Goal: Task Accomplishment & Management: Use online tool/utility

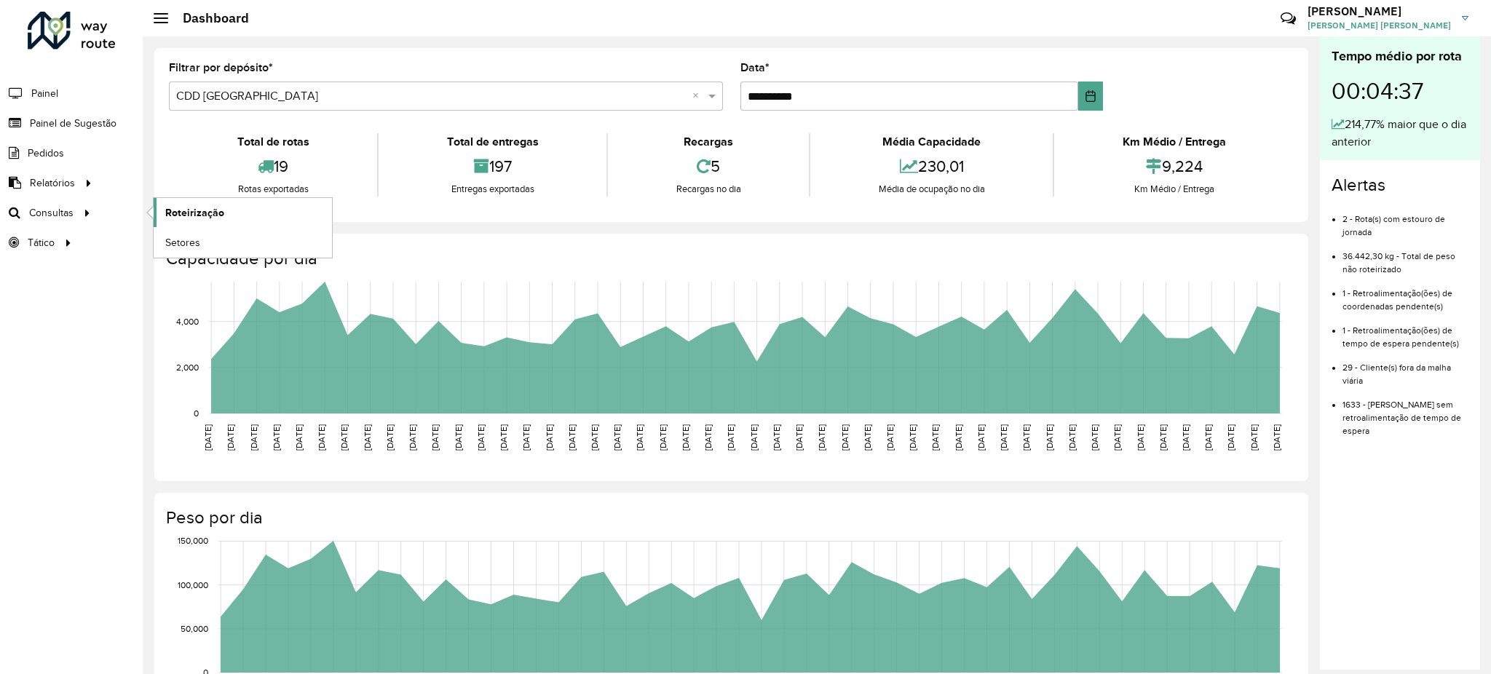
click at [194, 201] on link "Roteirização" at bounding box center [243, 212] width 178 height 29
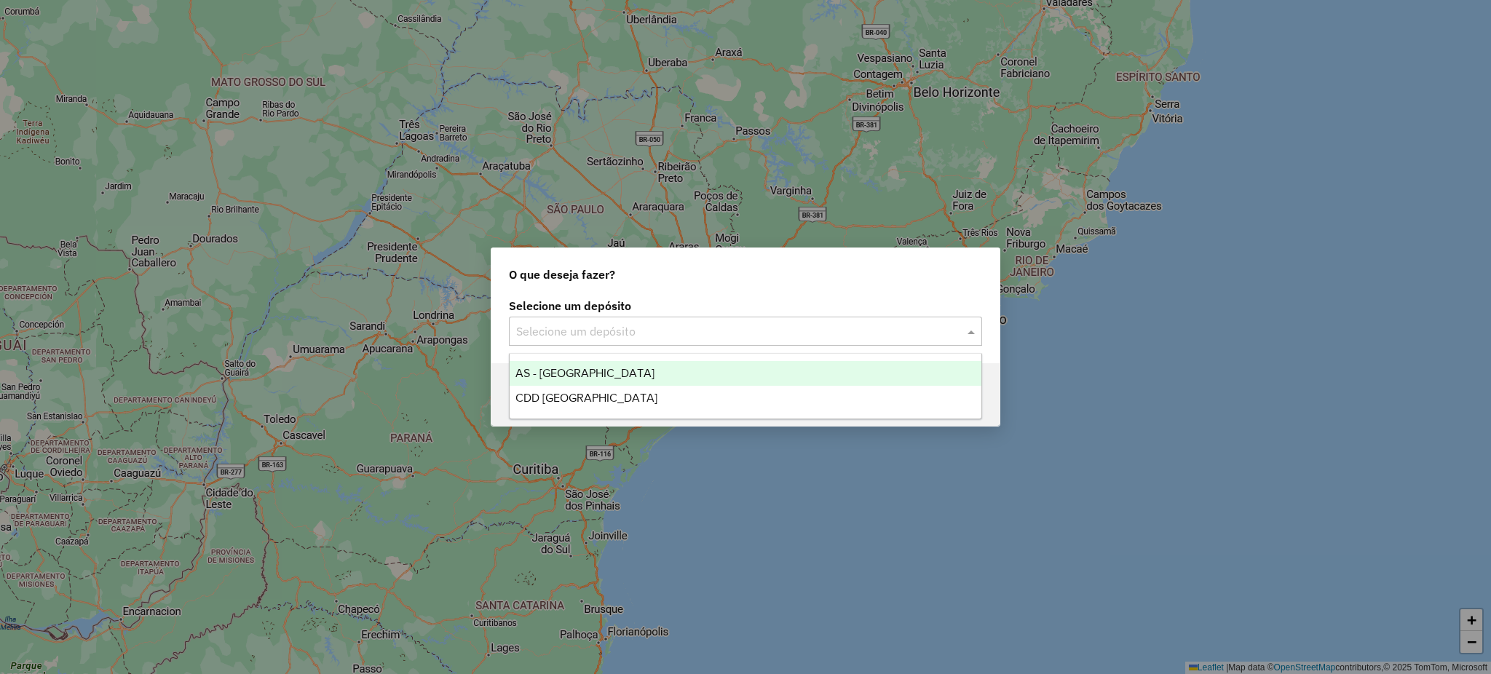
click at [672, 338] on input "text" at bounding box center [730, 331] width 429 height 17
click at [613, 394] on div "CDD [GEOGRAPHIC_DATA]" at bounding box center [745, 398] width 472 height 25
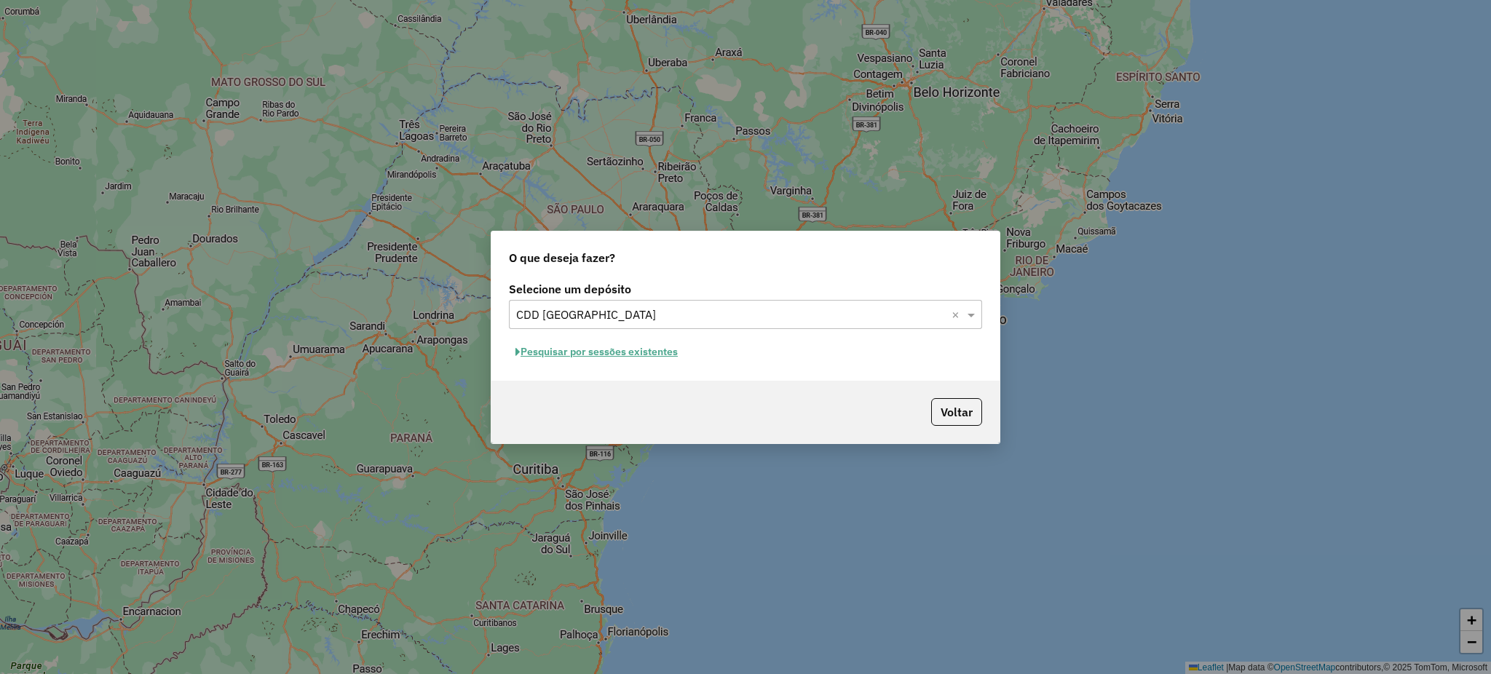
click at [635, 349] on button "Pesquisar por sessões existentes" at bounding box center [596, 352] width 175 height 23
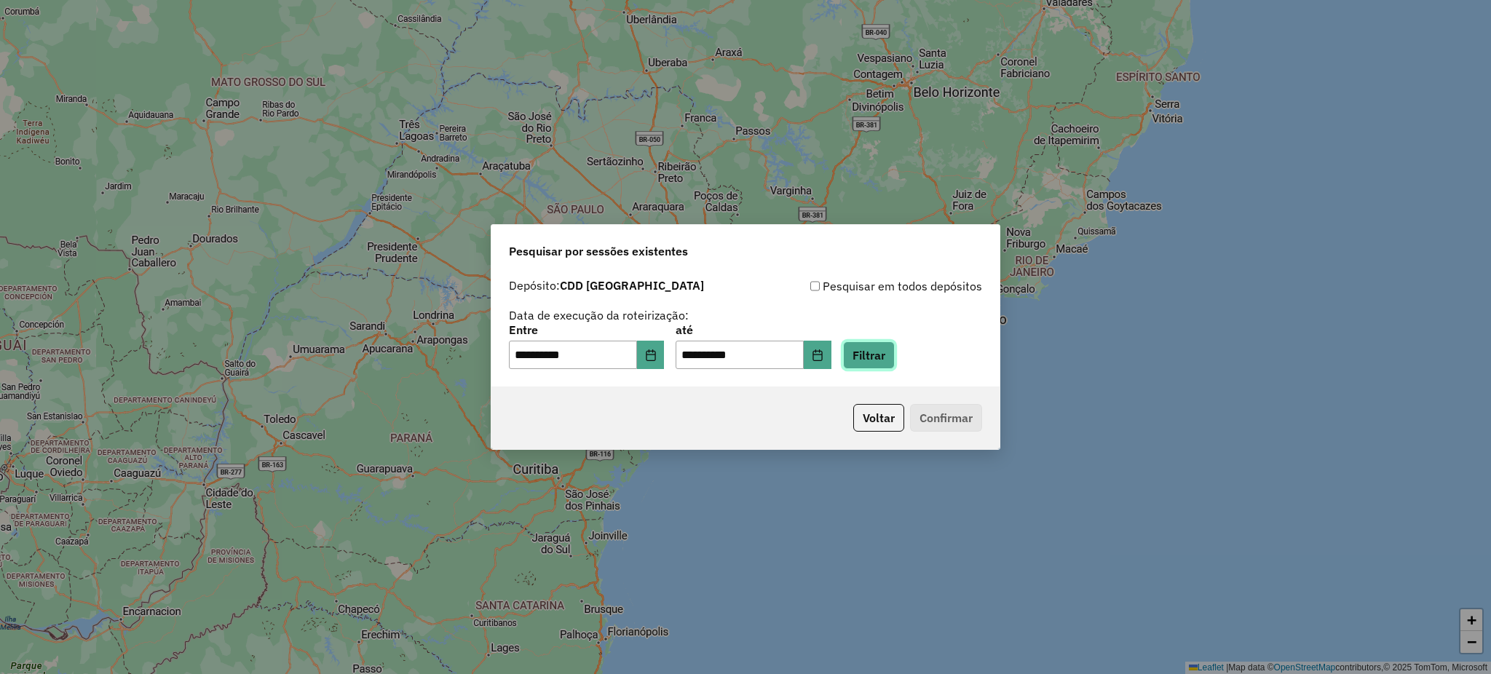
click at [894, 344] on button "Filtrar" at bounding box center [869, 355] width 52 height 28
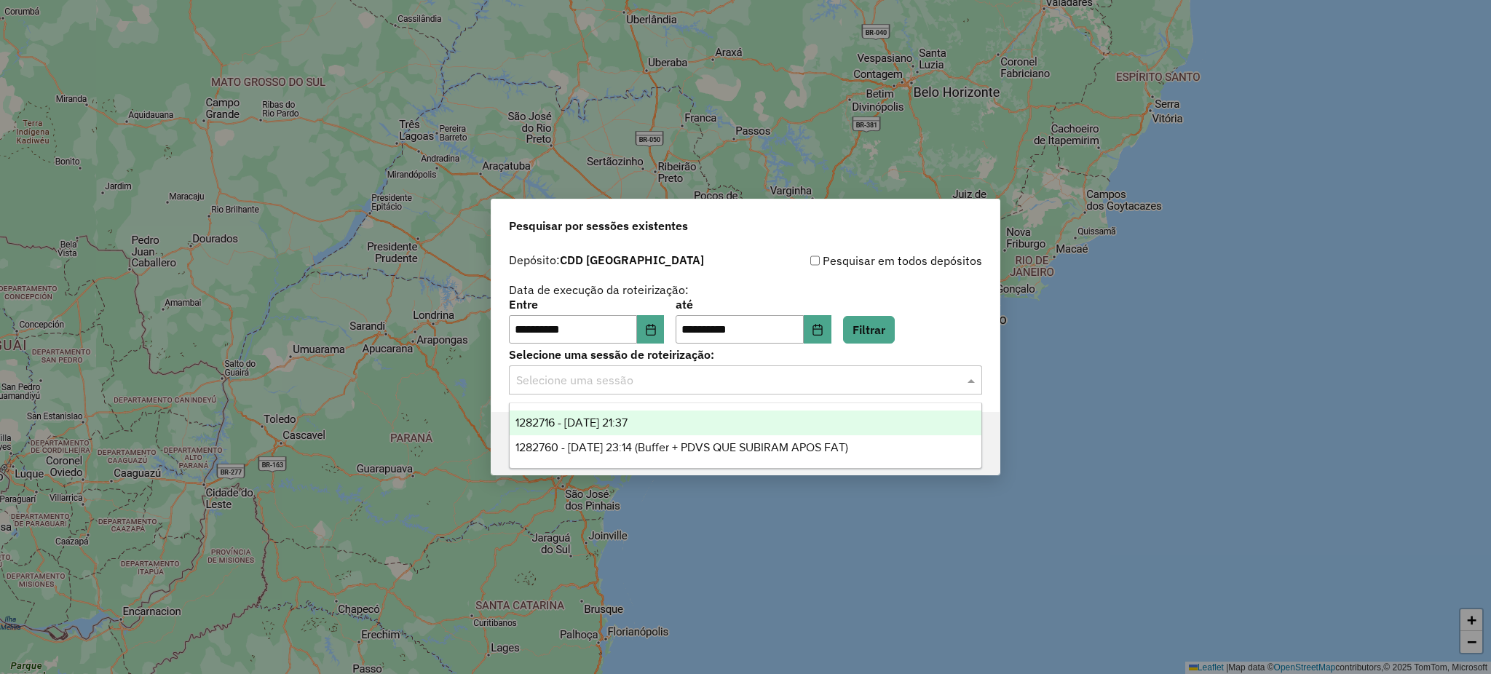
click at [757, 385] on input "text" at bounding box center [730, 380] width 429 height 17
click at [627, 420] on span "1282716 - 25/09/2025 21:37" at bounding box center [571, 422] width 112 height 12
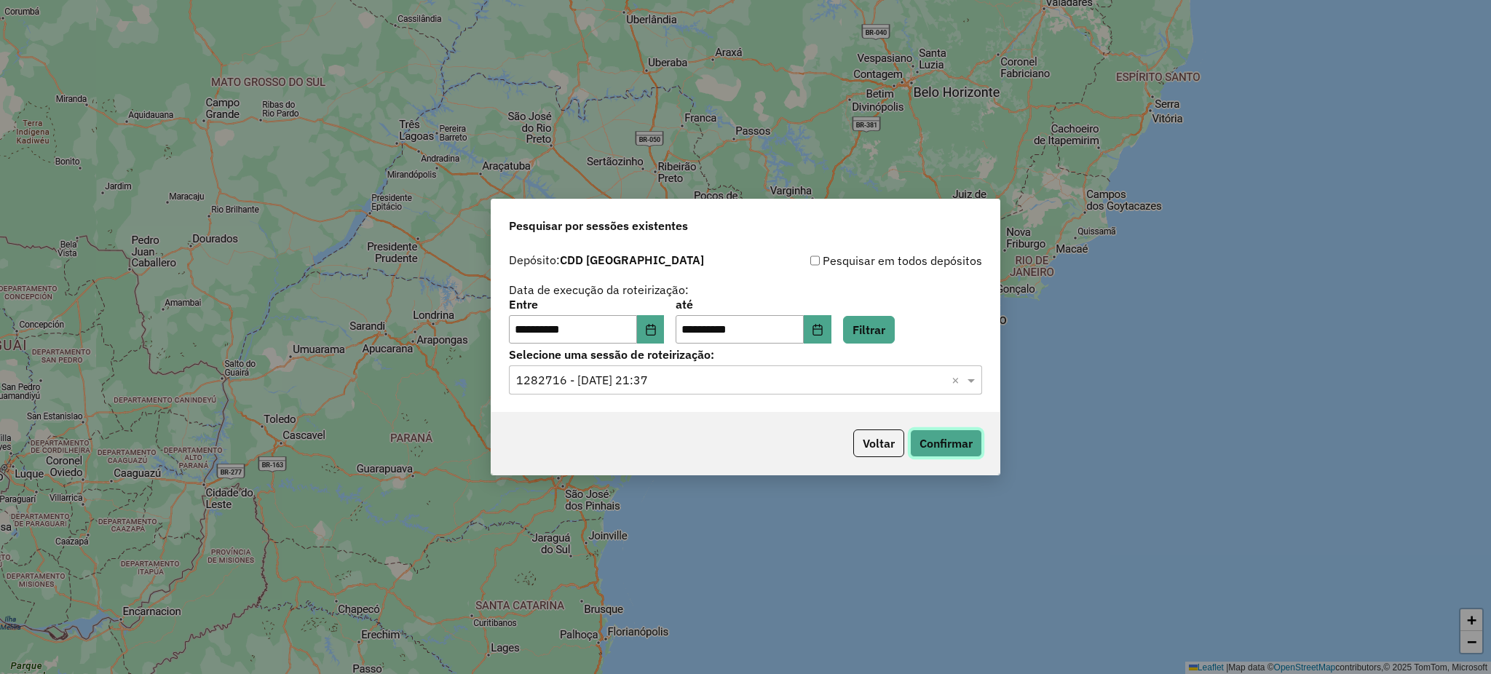
click at [935, 441] on button "Confirmar" at bounding box center [946, 443] width 72 height 28
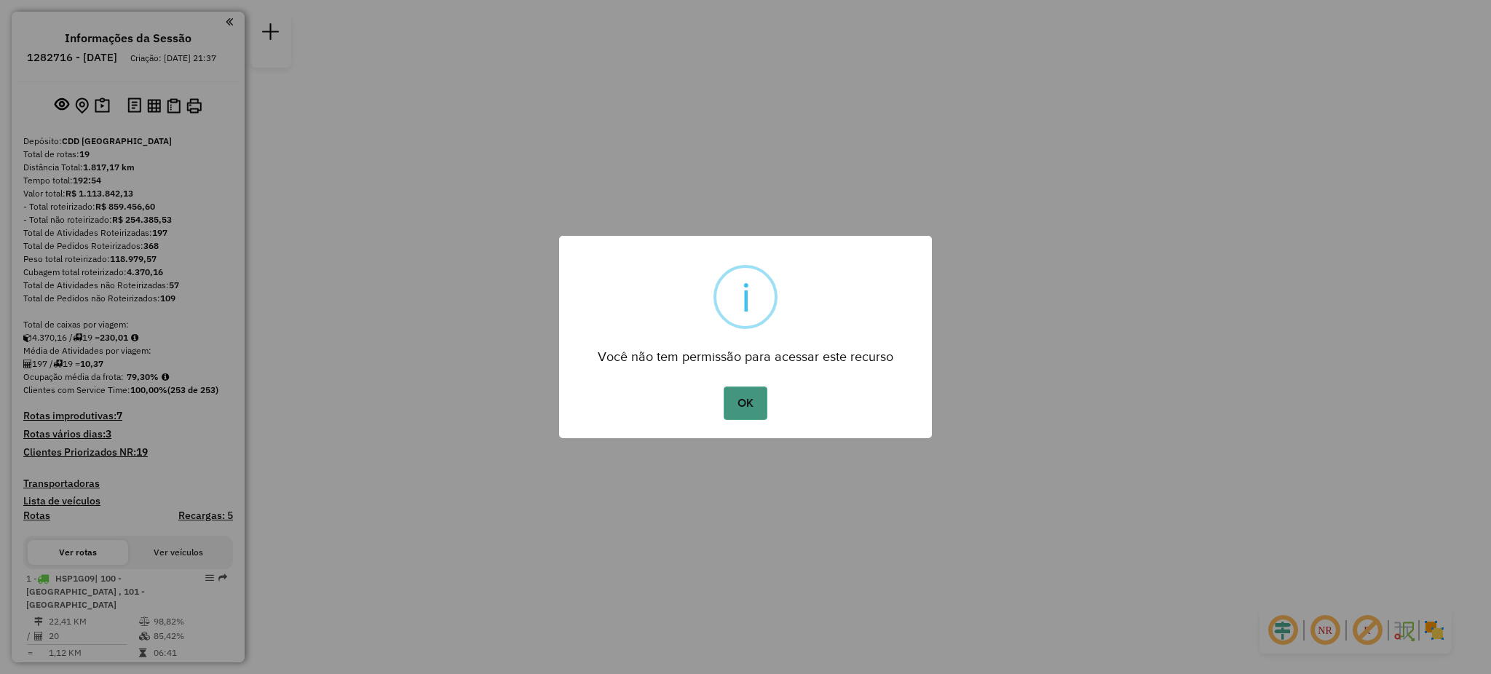
click at [748, 408] on button "OK" at bounding box center [744, 402] width 43 height 33
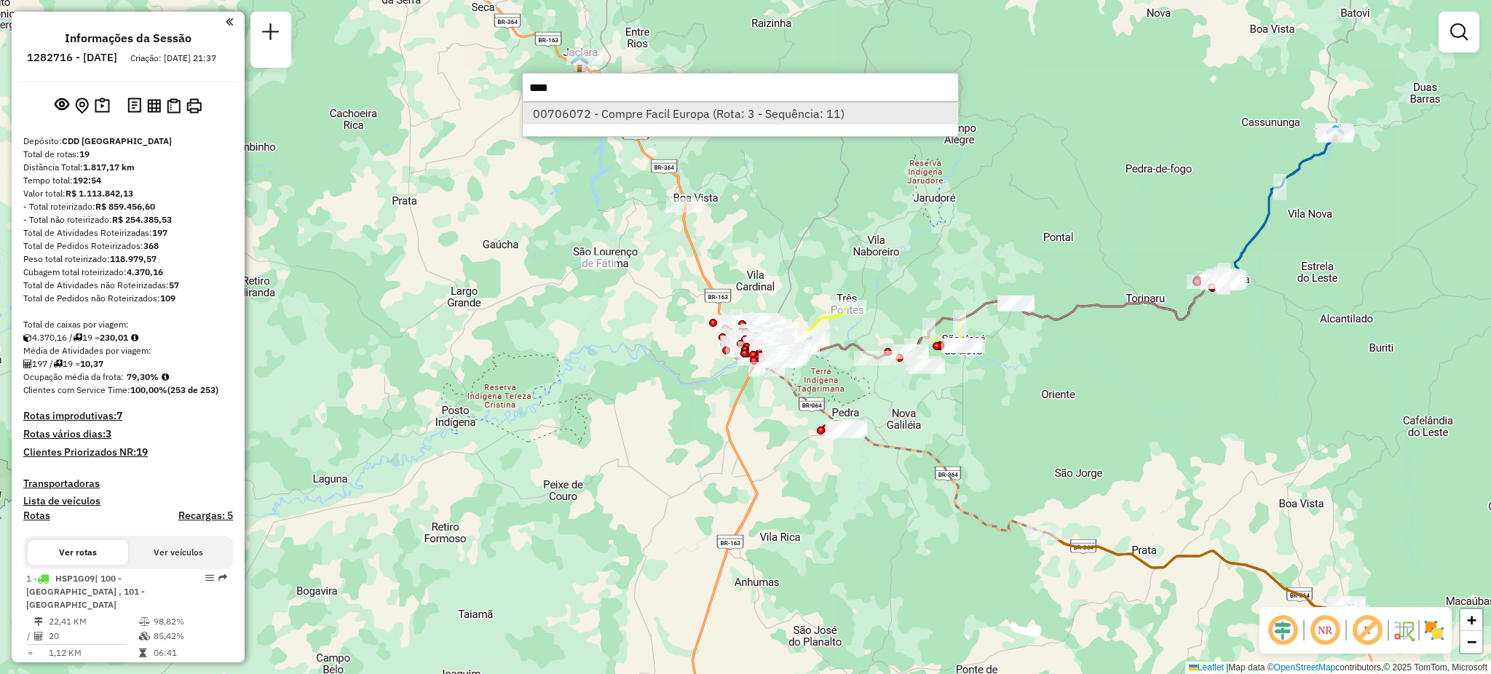
type input "****"
click at [741, 116] on li "00706072 - Compre Facil Europa (Rota: 3 - Sequência: 11)" at bounding box center [740, 114] width 435 height 22
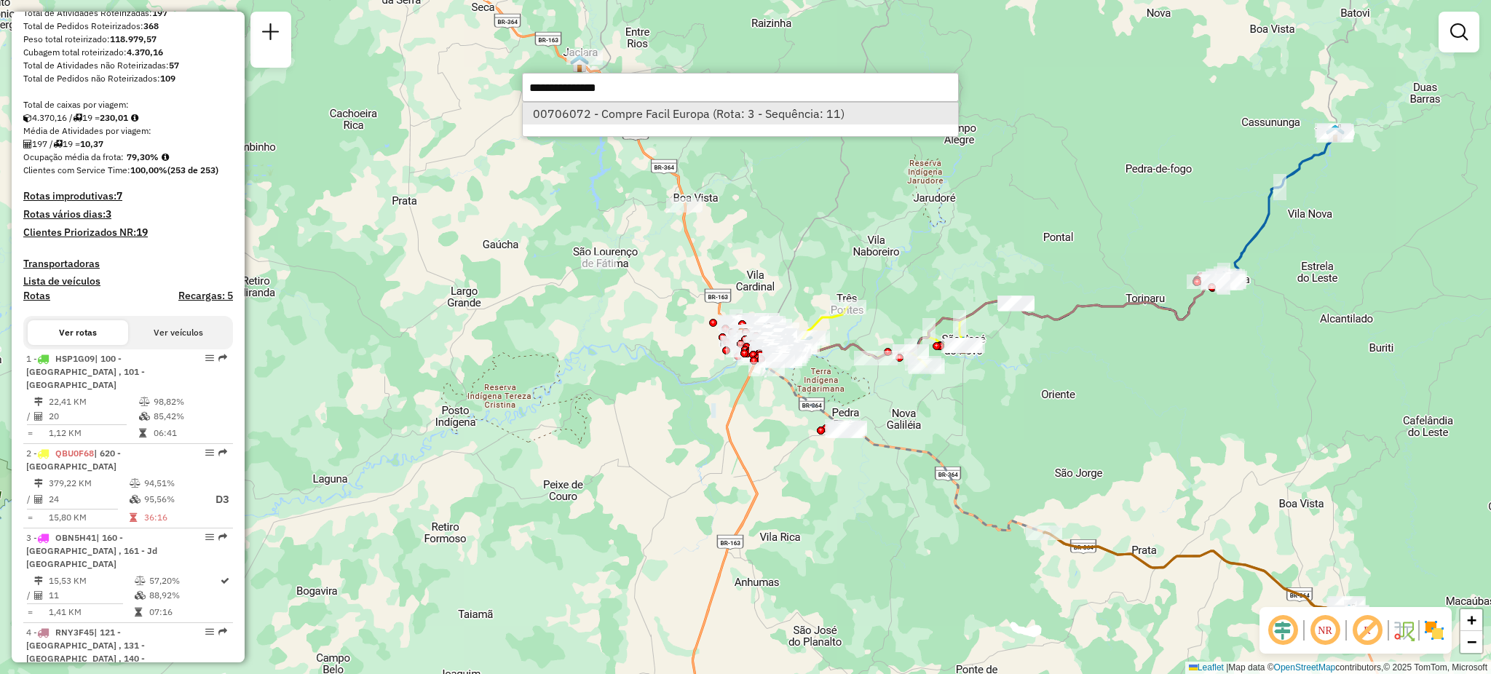
select select "**********"
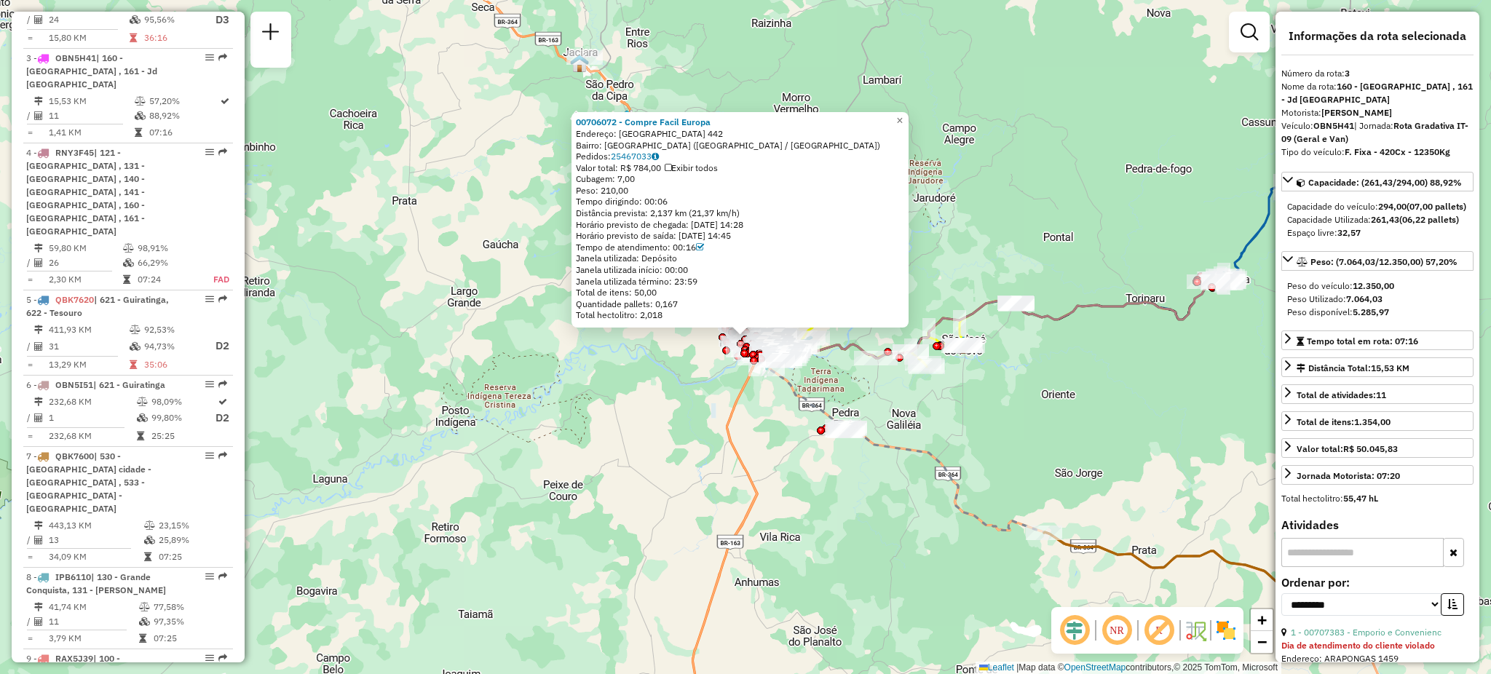
scroll to position [737, 0]
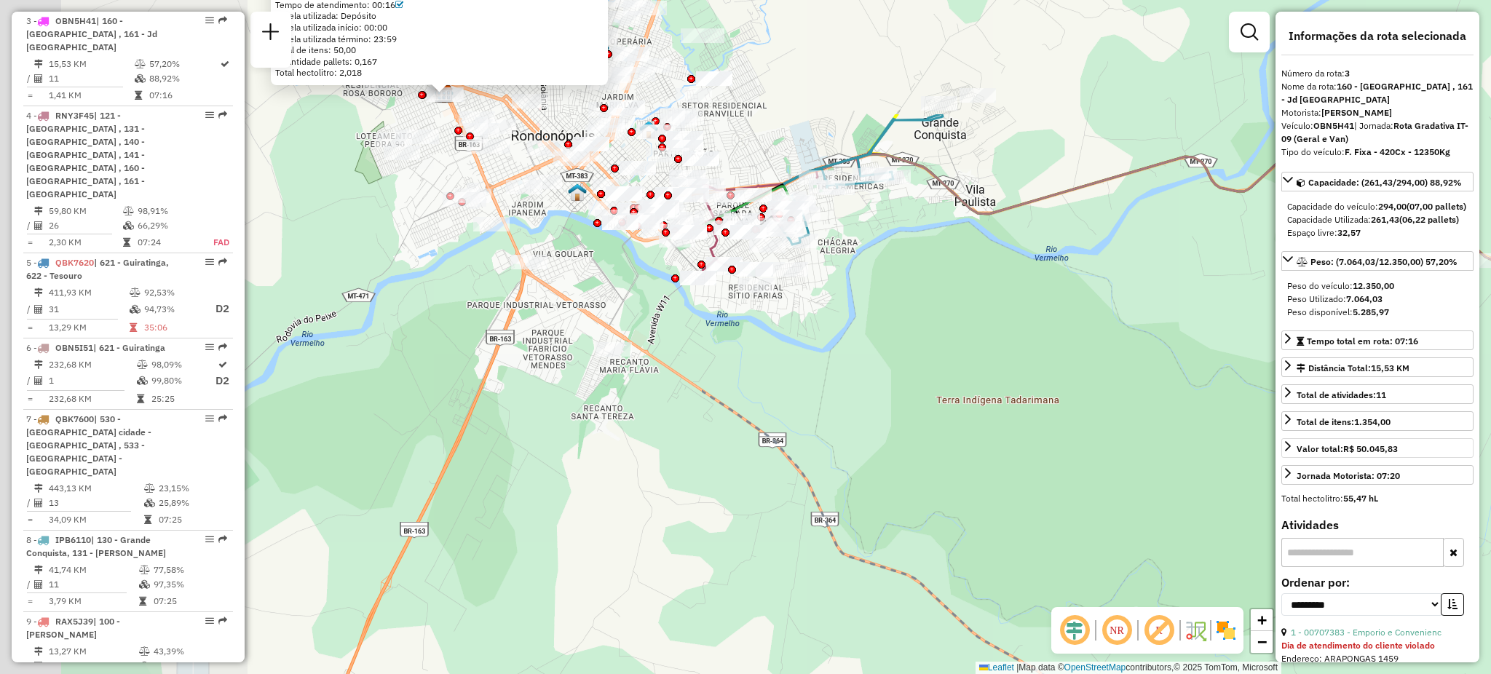
drag, startPoint x: 502, startPoint y: 297, endPoint x: 1330, endPoint y: 478, distance: 847.1
click at [1342, 484] on hb-router-mapa "Informações da Sessão 1282716 - [DATE] Criação: [DATE] 21:37 Depósito: CDD [GEO…" at bounding box center [745, 337] width 1491 height 674
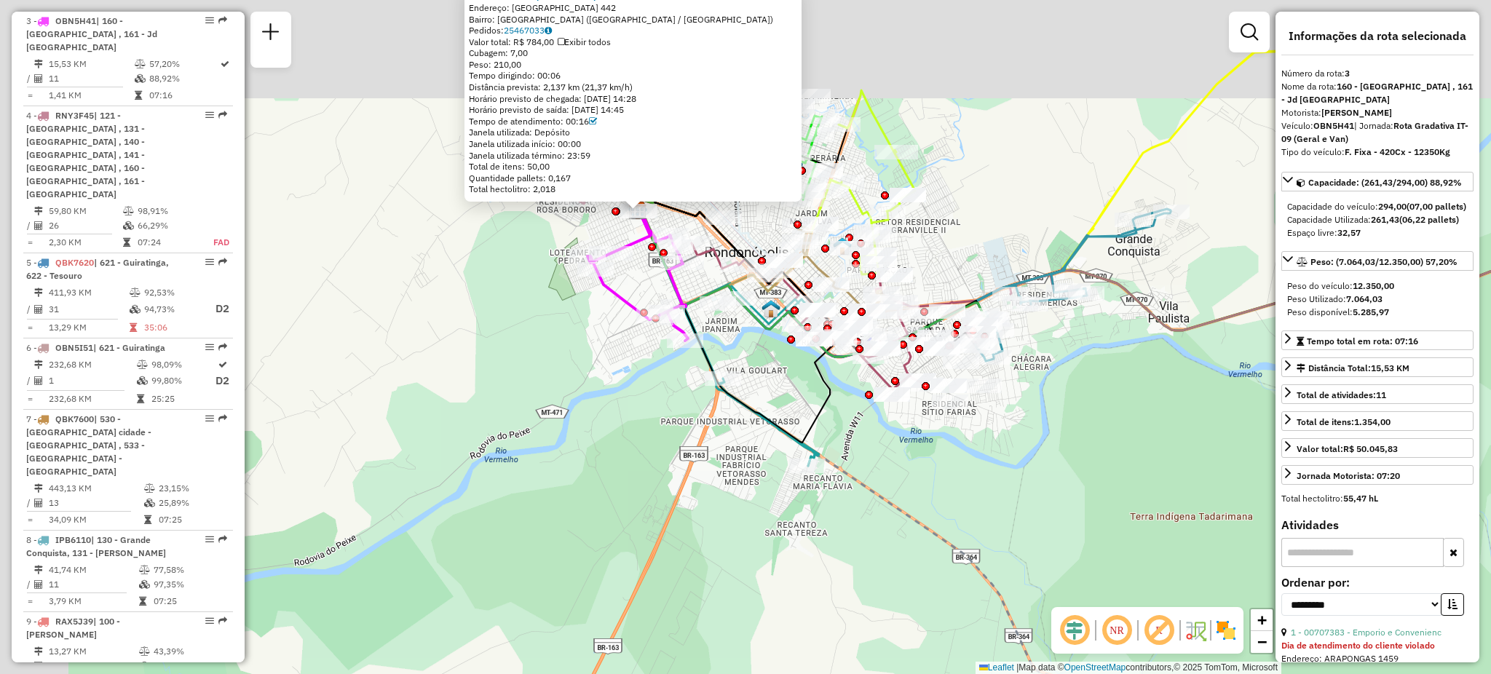
drag, startPoint x: 967, startPoint y: 309, endPoint x: 949, endPoint y: 374, distance: 67.3
click at [1124, 418] on div "00706072 - Compre Facil Europa Endereço: [GEOGRAPHIC_DATA] 442 Bairro: [GEOGRAP…" at bounding box center [745, 337] width 1491 height 674
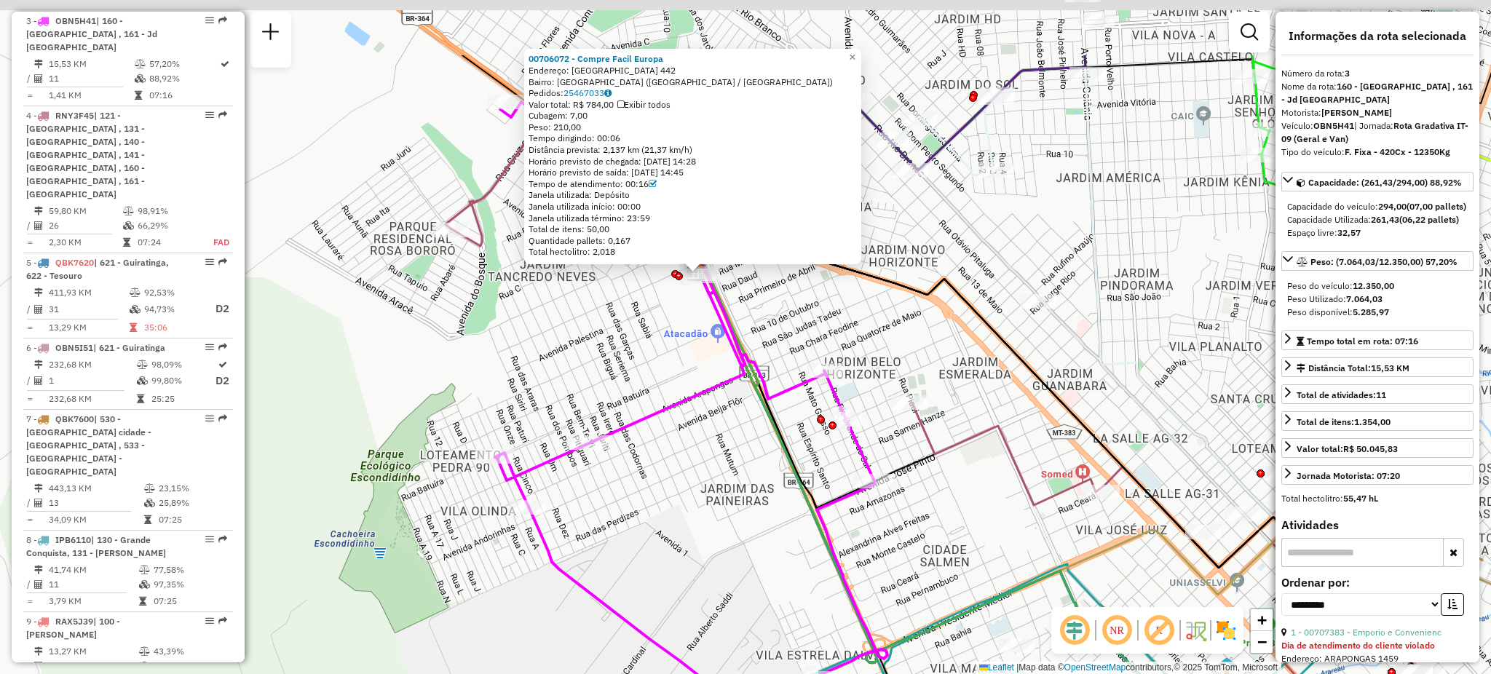
drag, startPoint x: 721, startPoint y: 249, endPoint x: 718, endPoint y: 352, distance: 103.4
click at [718, 352] on div "00706072 - Compre Facil Europa Endereço: [GEOGRAPHIC_DATA] 442 Bairro: [GEOGRAP…" at bounding box center [745, 337] width 1491 height 674
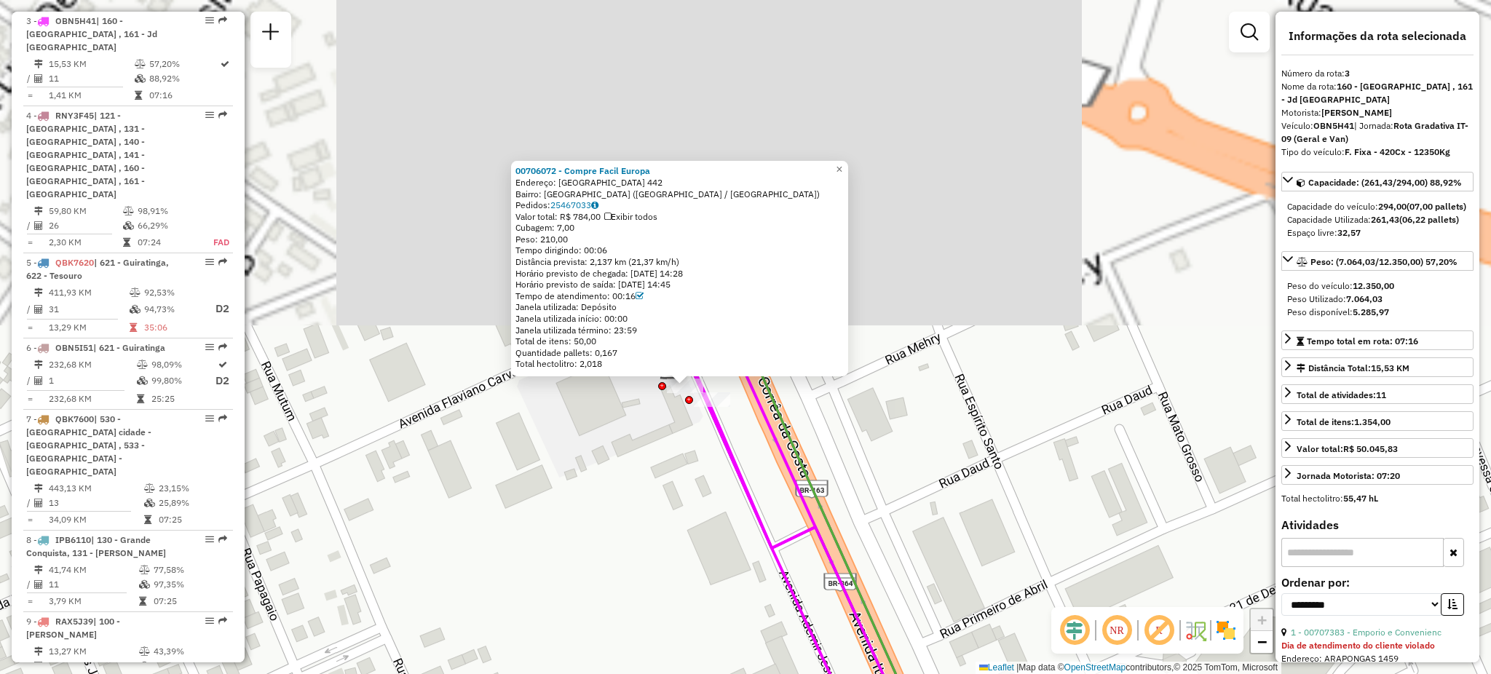
drag, startPoint x: 785, startPoint y: 355, endPoint x: 745, endPoint y: 517, distance: 166.5
click at [817, 590] on div "00706072 - Compre Facil Europa Endereço: [GEOGRAPHIC_DATA] 442 Bairro: [GEOGRAP…" at bounding box center [745, 337] width 1491 height 674
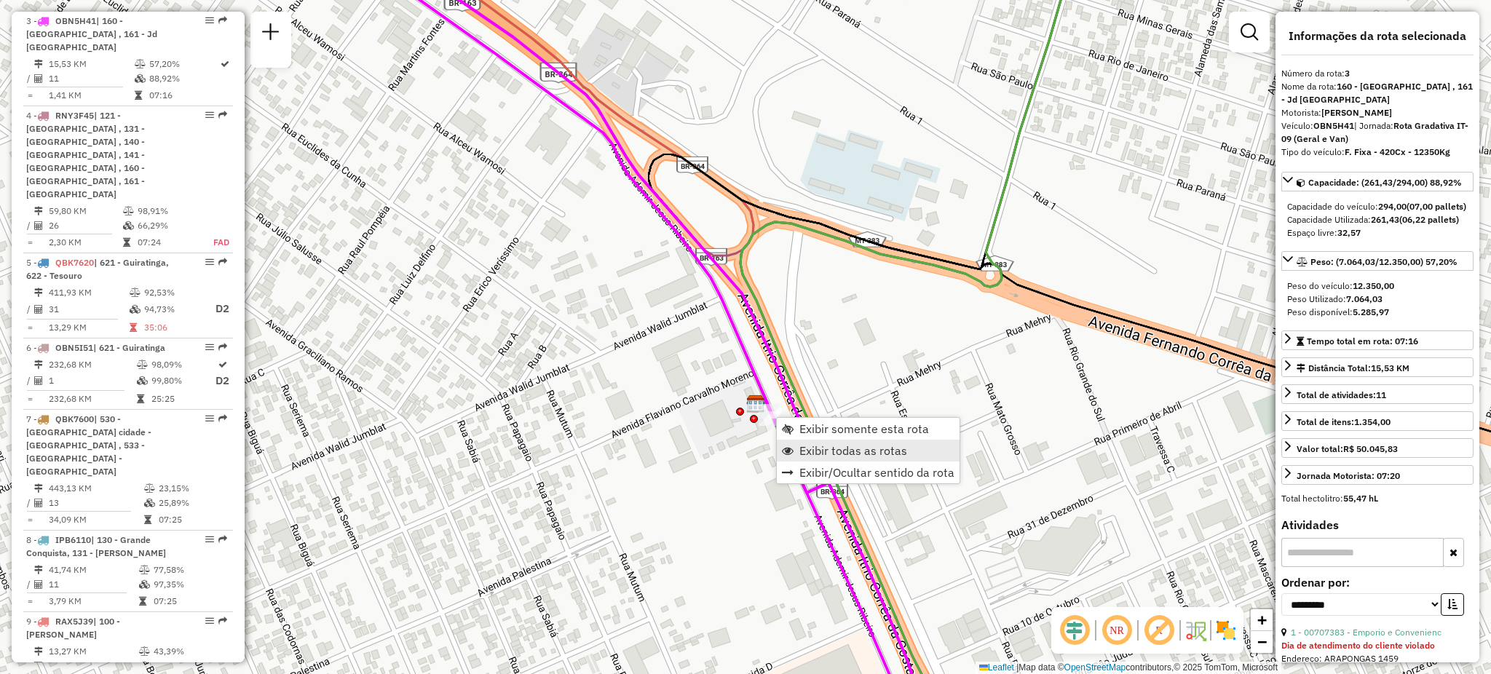
click at [825, 441] on link "Exibir todas as rotas" at bounding box center [868, 451] width 183 height 22
click at [801, 418] on span "Exibir somente esta rota" at bounding box center [863, 424] width 130 height 12
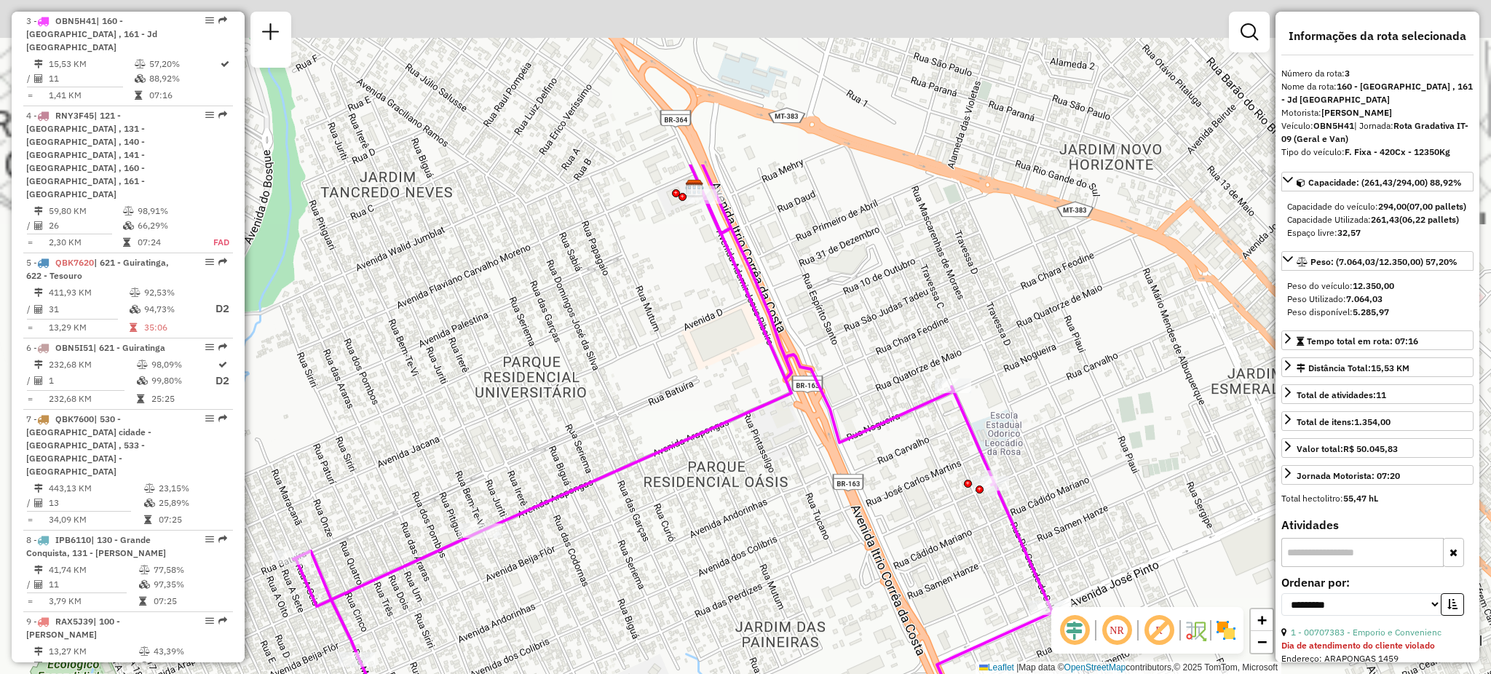
drag, startPoint x: 837, startPoint y: 287, endPoint x: 820, endPoint y: 539, distance: 252.4
click at [822, 539] on div "Janela de atendimento Grade de atendimento Capacidade Transportadoras Veículos …" at bounding box center [745, 337] width 1491 height 674
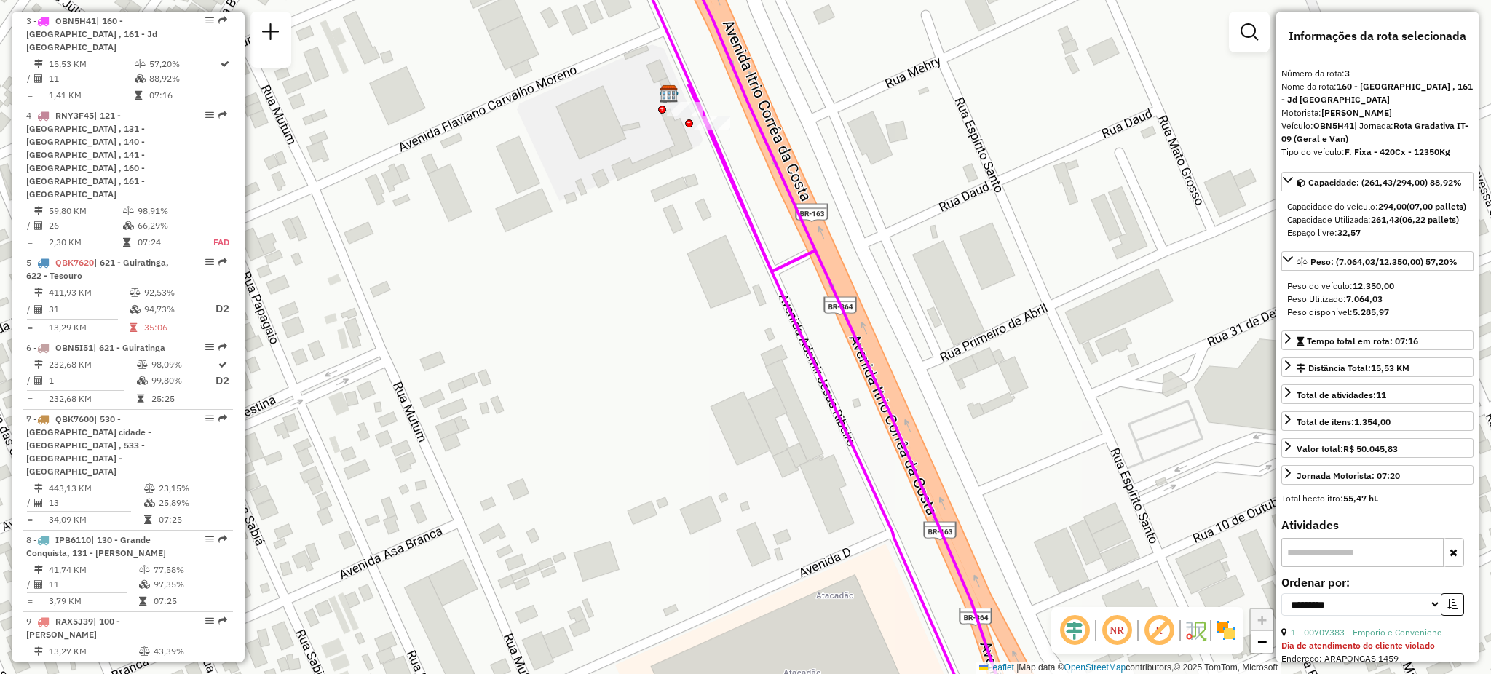
drag, startPoint x: 737, startPoint y: 197, endPoint x: 755, endPoint y: 362, distance: 167.0
click at [761, 365] on icon at bounding box center [854, 362] width 440 height 809
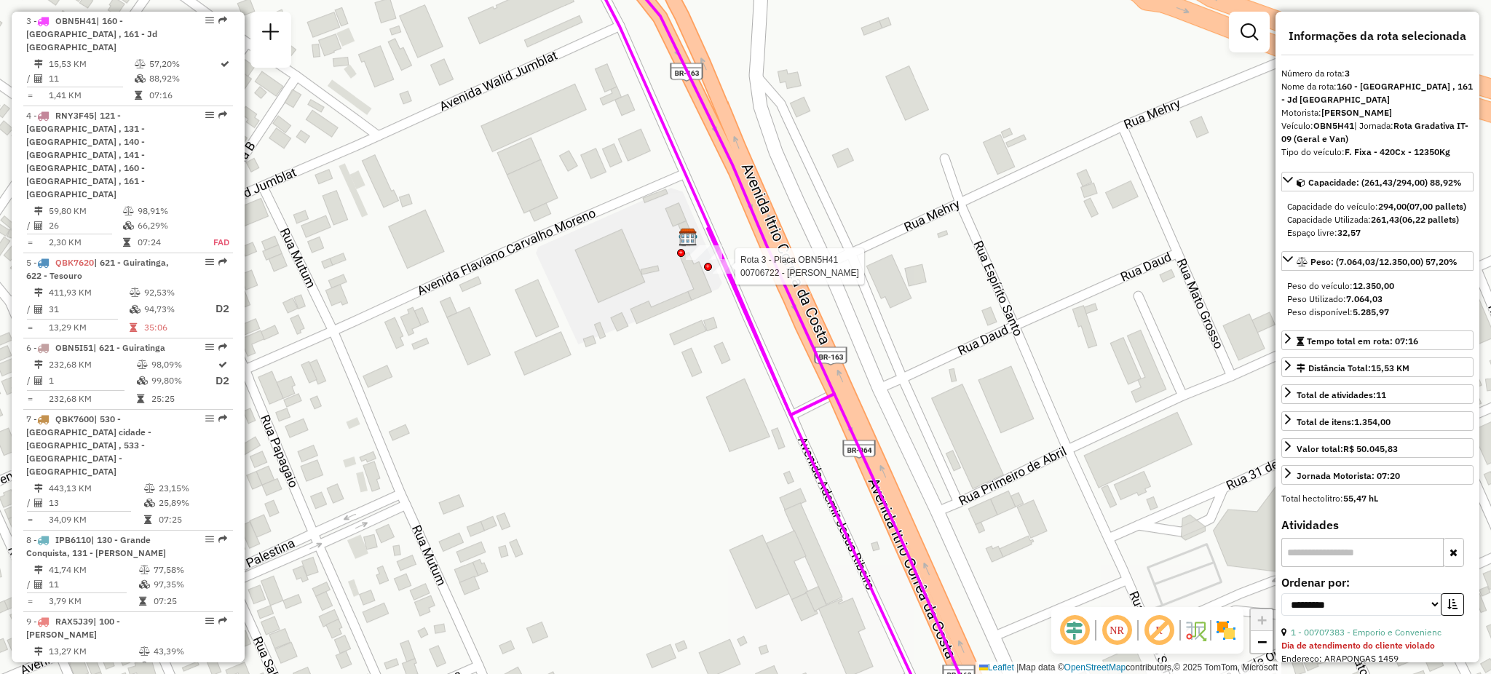
click at [705, 263] on div at bounding box center [708, 267] width 8 height 8
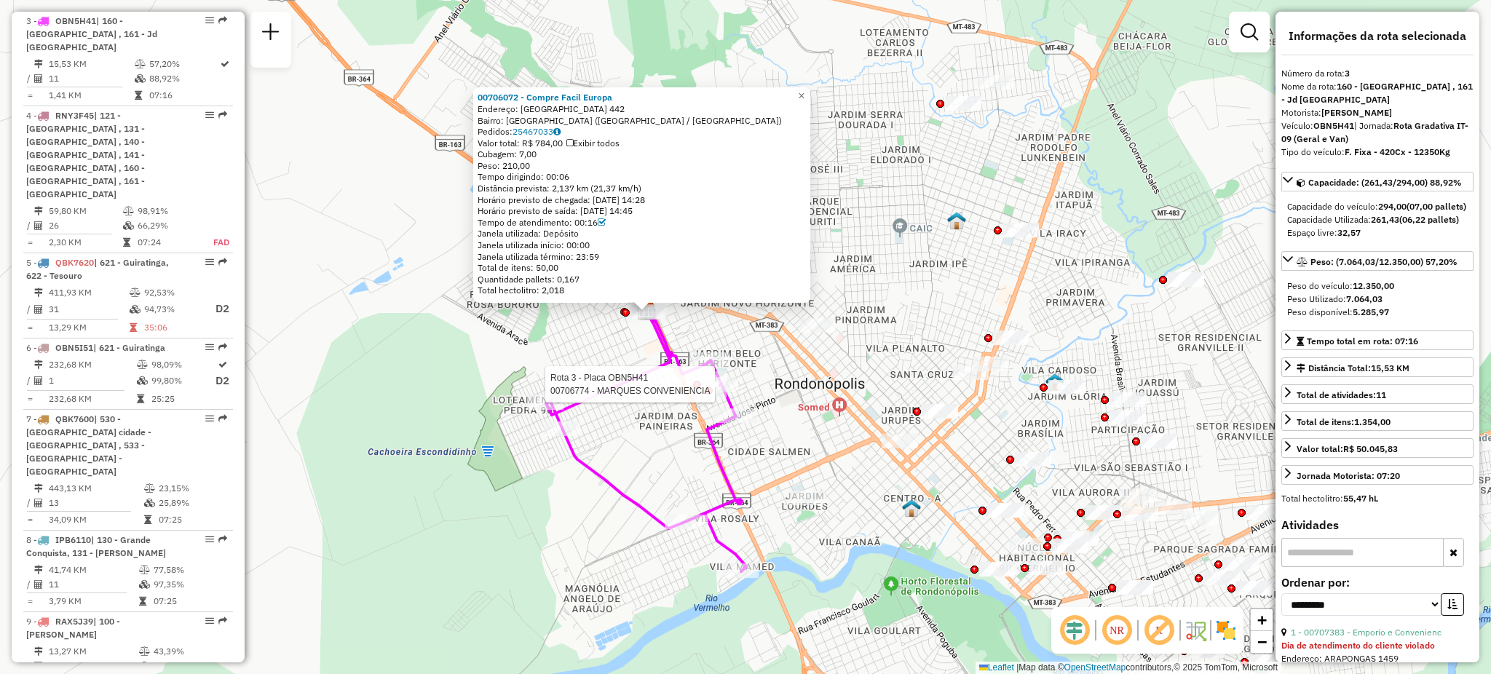
drag, startPoint x: 955, startPoint y: 397, endPoint x: 805, endPoint y: 392, distance: 150.0
click at [805, 392] on div "Rota 3 - Placa OBN5H41 00706774 - MARQUES CONVENIENCIA 00706072 - Compre Facil …" at bounding box center [745, 337] width 1491 height 674
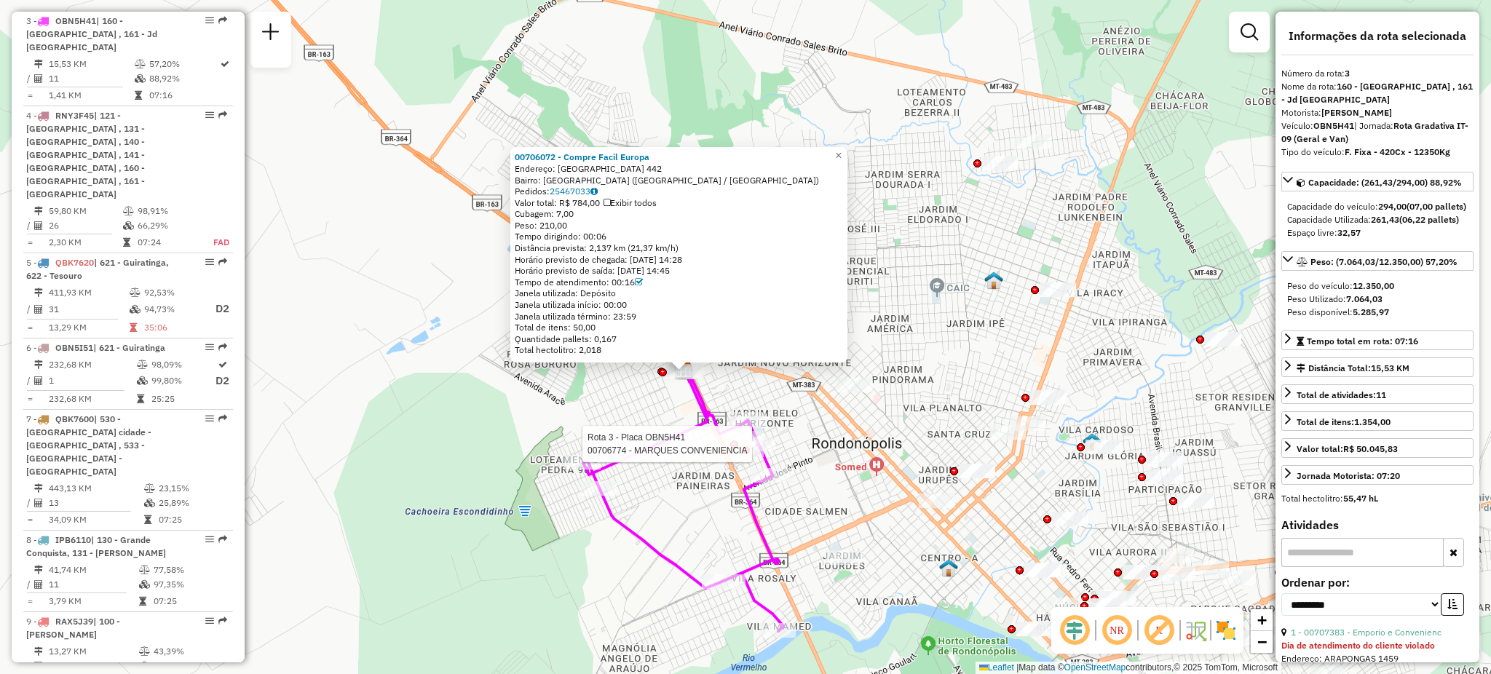
drag, startPoint x: 769, startPoint y: 358, endPoint x: 810, endPoint y: 424, distance: 77.1
click at [810, 424] on div "Rota 3 - Placa OBN5H41 00706774 - MARQUES CONVENIENCIA 00706072 - Compre Facil …" at bounding box center [745, 337] width 1491 height 674
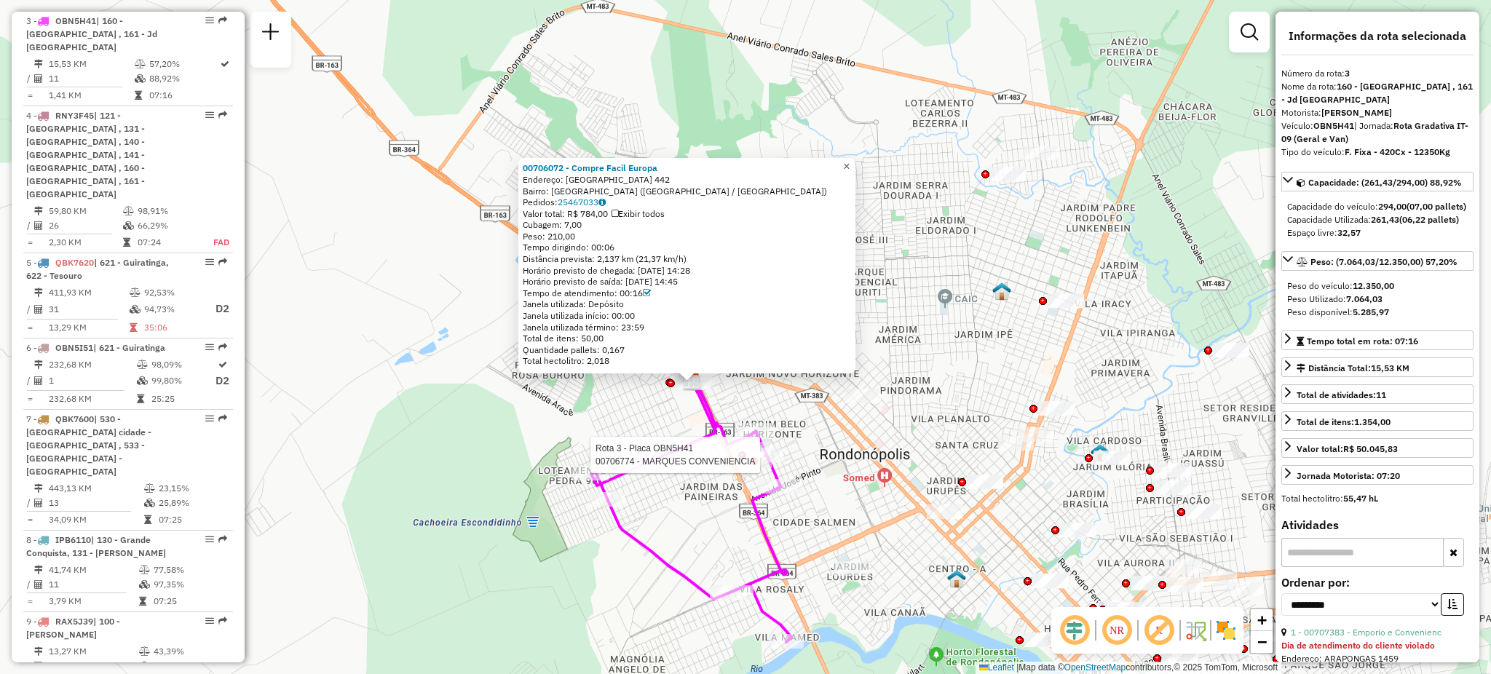
click at [849, 160] on span "×" at bounding box center [846, 166] width 7 height 12
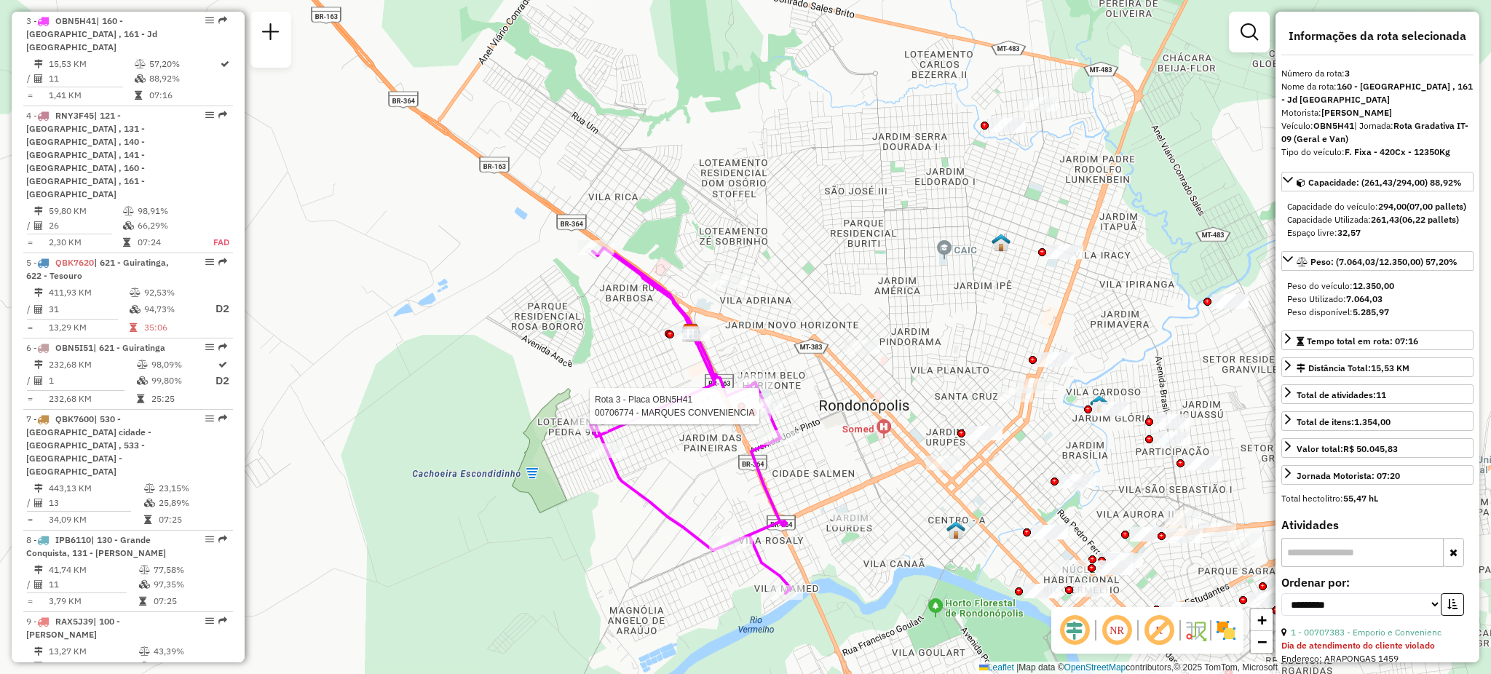
drag, startPoint x: 834, startPoint y: 295, endPoint x: 834, endPoint y: 259, distance: 35.7
click at [834, 259] on div "Rota 3 - Placa OBN5H41 00706774 - MARQUES CONVENIENCIA Janela de atendimento Gr…" at bounding box center [745, 337] width 1491 height 674
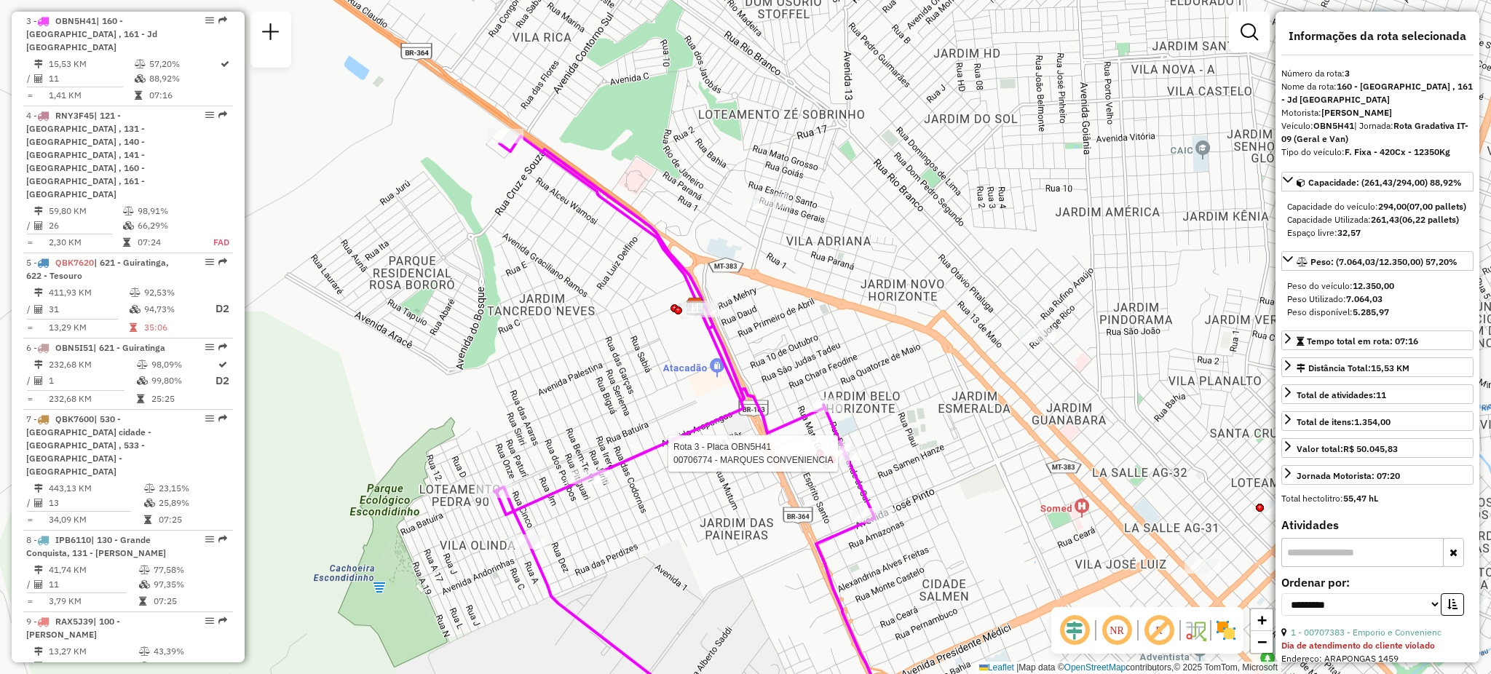
drag, startPoint x: 792, startPoint y: 317, endPoint x: 848, endPoint y: 294, distance: 60.7
click at [848, 294] on div "Rota 3 - Placa OBN5H41 00706774 - MARQUES CONVENIENCIA Janela de atendimento Gr…" at bounding box center [745, 337] width 1491 height 674
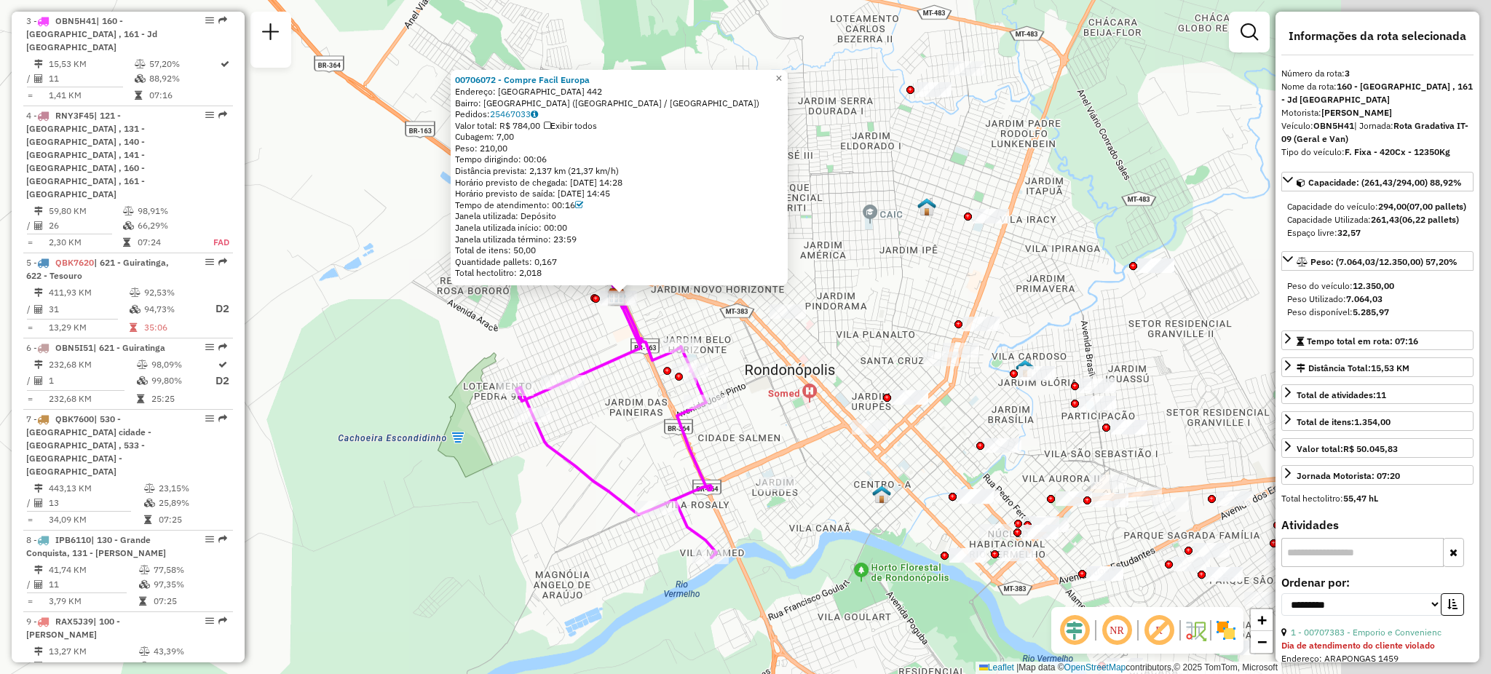
drag, startPoint x: 1020, startPoint y: 334, endPoint x: 694, endPoint y: 362, distance: 328.0
click at [694, 362] on div "Rota 3 - Placa OBN5H41 00706774 - MARQUES CONVENIENCIA Rota 3 - Placa OBN5H41 0…" at bounding box center [745, 337] width 1491 height 674
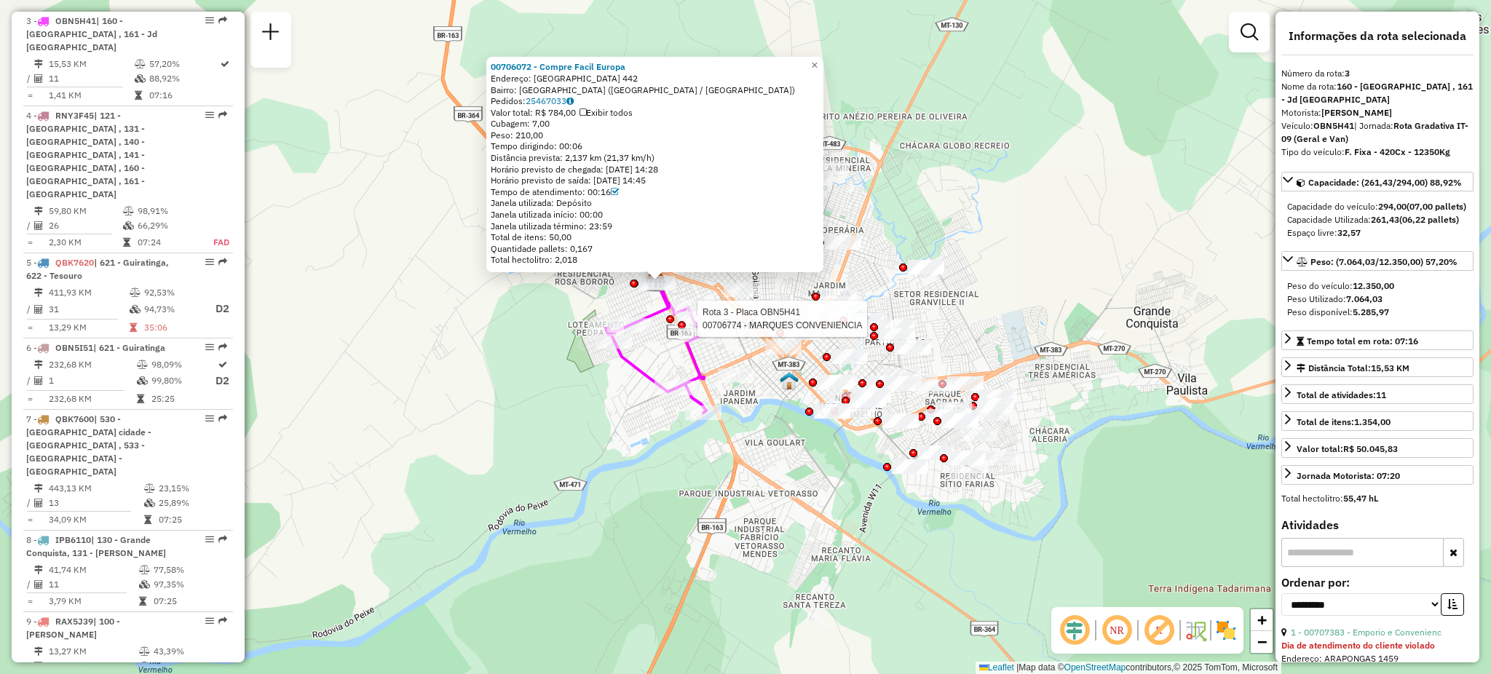
drag, startPoint x: 959, startPoint y: 415, endPoint x: 1057, endPoint y: 434, distance: 100.1
click at [1057, 434] on div "Rota 3 - Placa OBN5H41 00706774 - MARQUES CONVENIENCIA 00706072 - Compre Facil …" at bounding box center [745, 337] width 1491 height 674
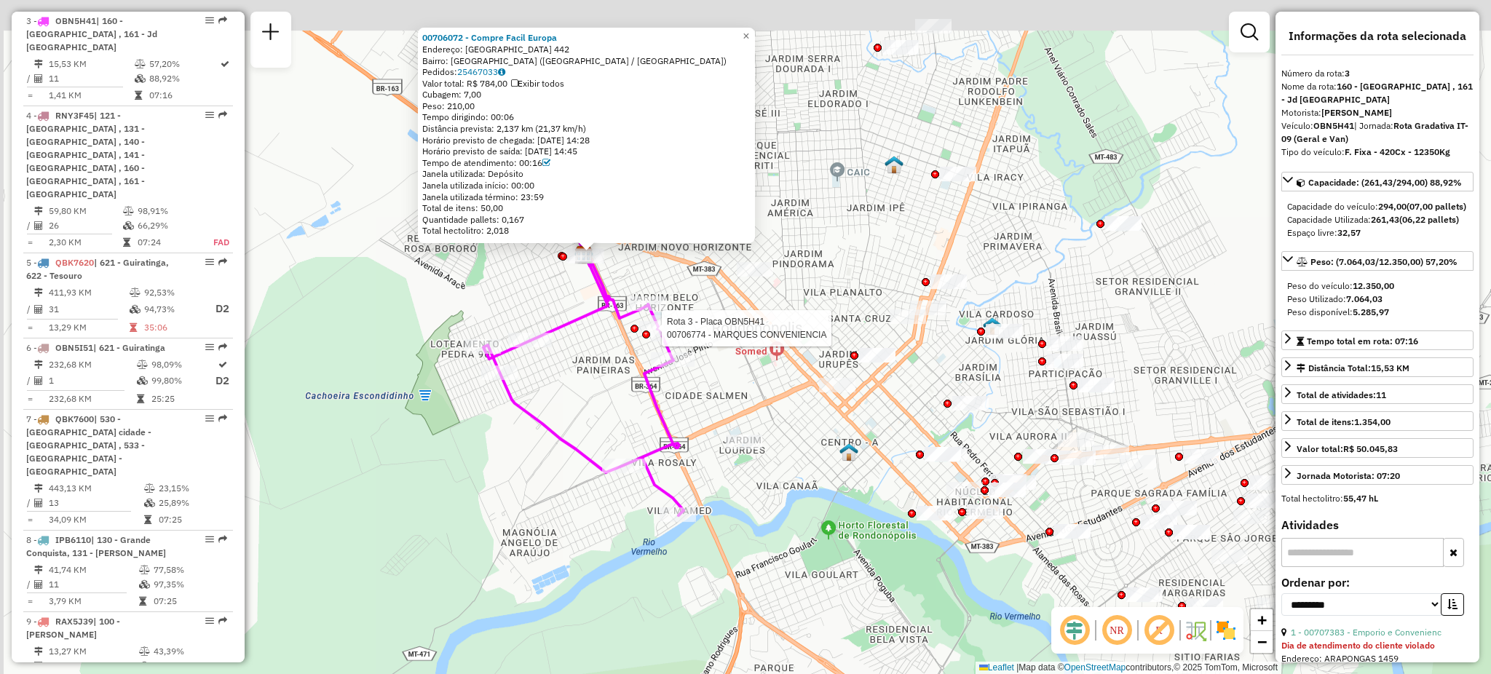
drag, startPoint x: 892, startPoint y: 378, endPoint x: 1079, endPoint y: 473, distance: 209.0
click at [1079, 473] on div "Rota 3 - Placa OBN5H41 00706774 - MARQUES CONVENIENCIA 00706072 - Compre Facil …" at bounding box center [745, 337] width 1491 height 674
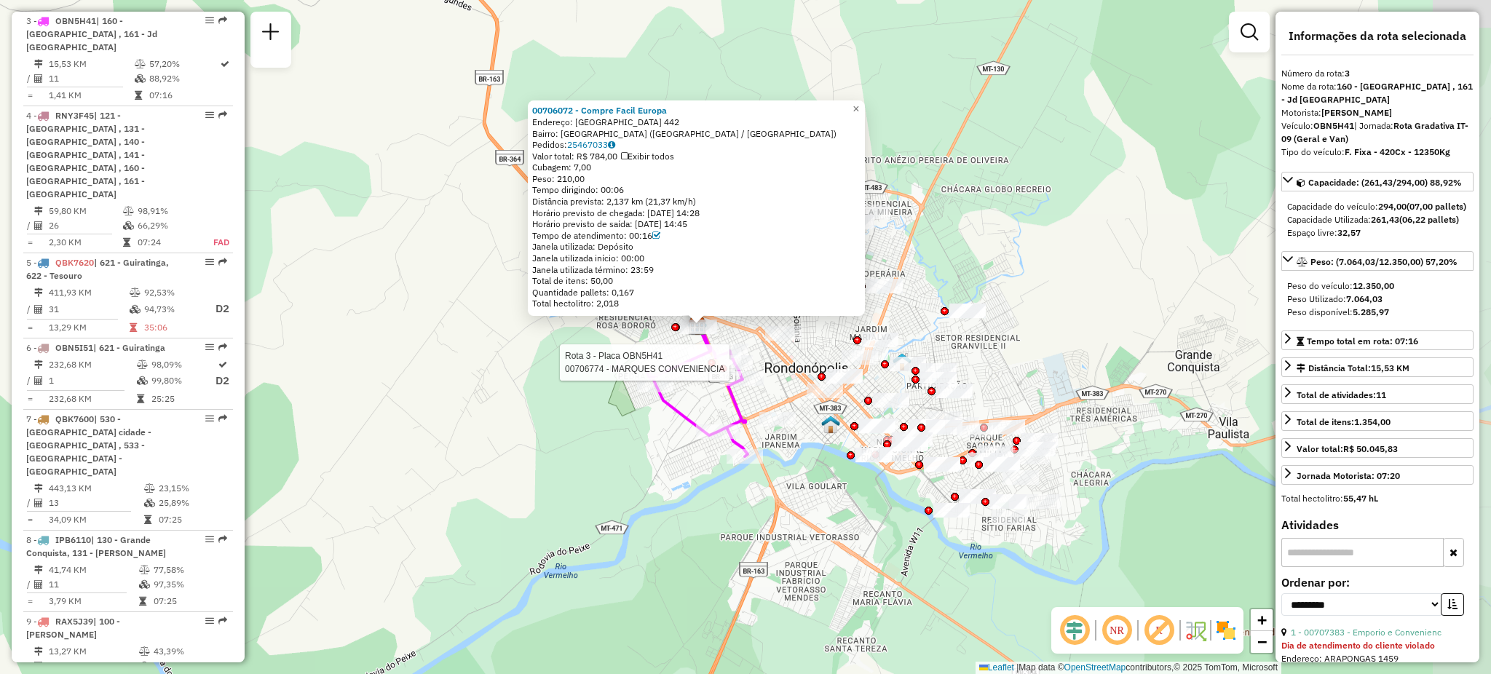
drag, startPoint x: 1070, startPoint y: 422, endPoint x: 996, endPoint y: 413, distance: 74.1
click at [996, 413] on div "Rota 3 - Placa OBN5H41 00706774 - MARQUES CONVENIENCIA 00706072 - Compre Facil …" at bounding box center [745, 337] width 1491 height 674
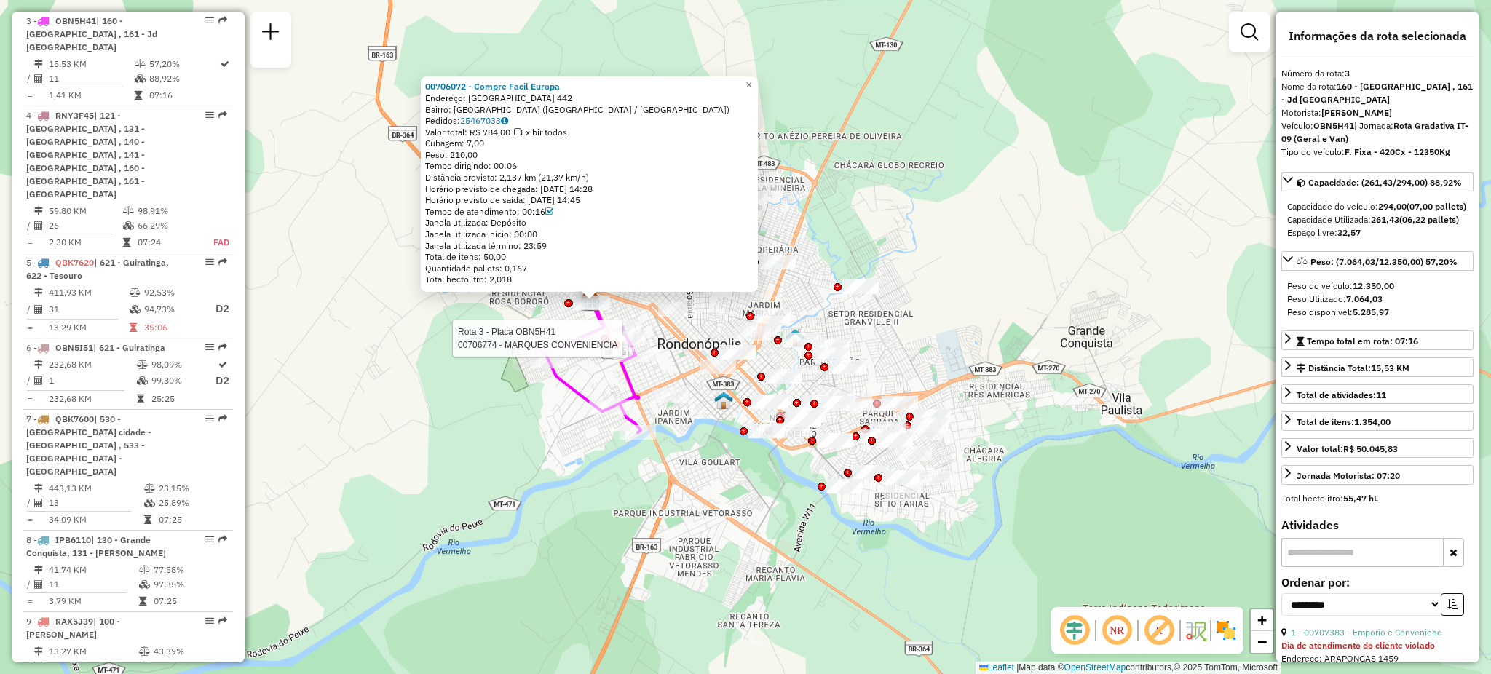
drag, startPoint x: 1056, startPoint y: 392, endPoint x: 949, endPoint y: 368, distance: 109.7
click at [949, 368] on div "Rota 3 - Placa OBN5H41 00706774 - MARQUES CONVENIENCIA 00706072 - Compre Facil …" at bounding box center [745, 337] width 1491 height 674
drag, startPoint x: 979, startPoint y: 162, endPoint x: 1006, endPoint y: 333, distance: 173.9
click at [1004, 314] on div "Rota 3 - Placa OBN5H41 00706774 - MARQUES CONVENIENCIA 00706072 - Compre Facil …" at bounding box center [745, 337] width 1491 height 674
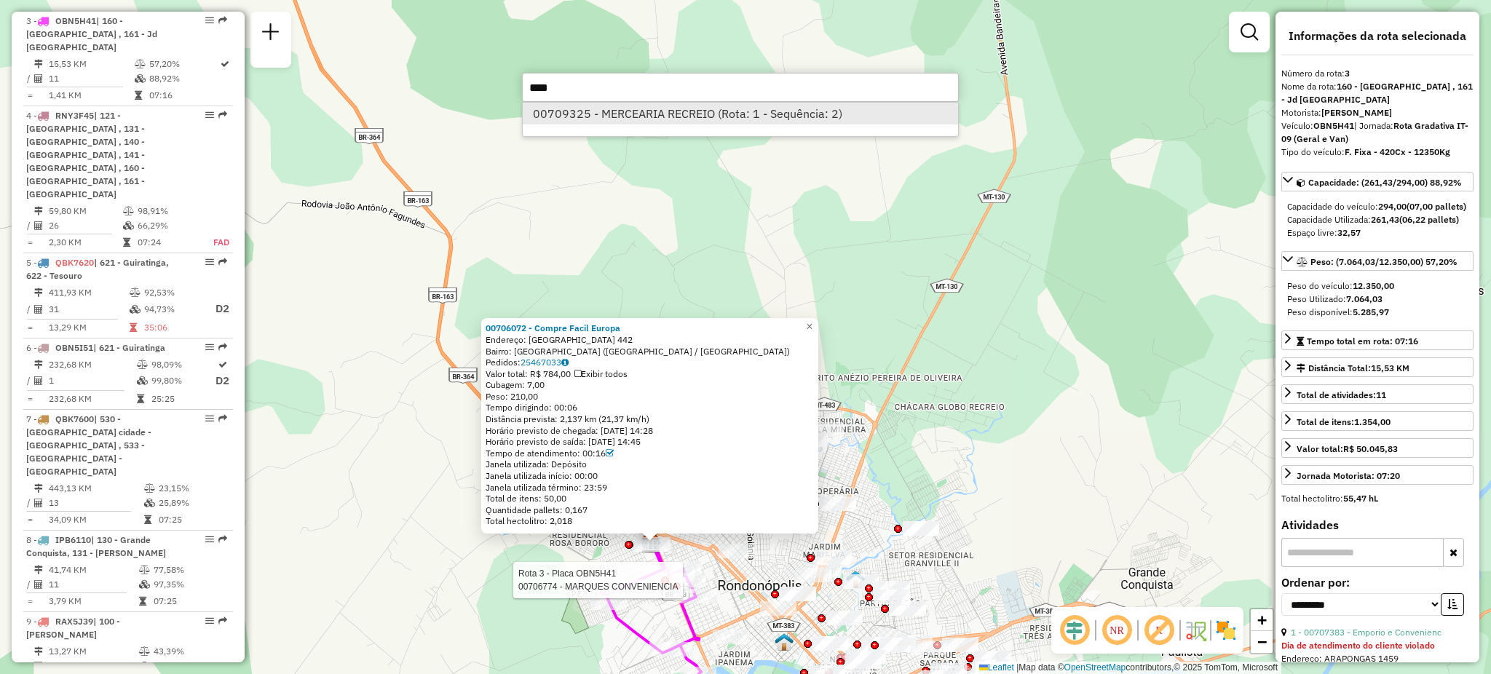
type input "****"
click at [771, 114] on li "00709325 - MERCEARIA RECREIO (Rota: 1 - Sequência: 2)" at bounding box center [740, 114] width 435 height 22
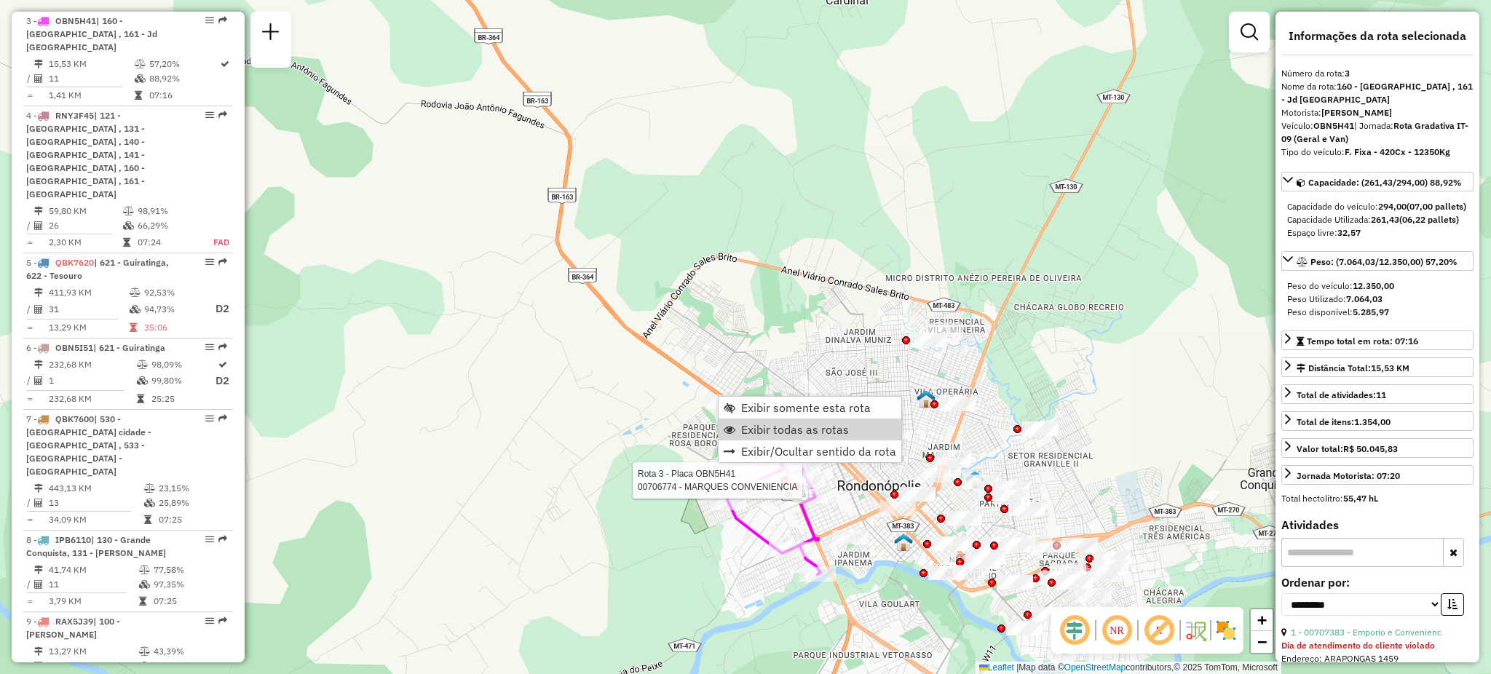
drag, startPoint x: 760, startPoint y: 425, endPoint x: 760, endPoint y: 379, distance: 45.9
click at [761, 425] on span "Exibir todas as rotas" at bounding box center [795, 430] width 108 height 12
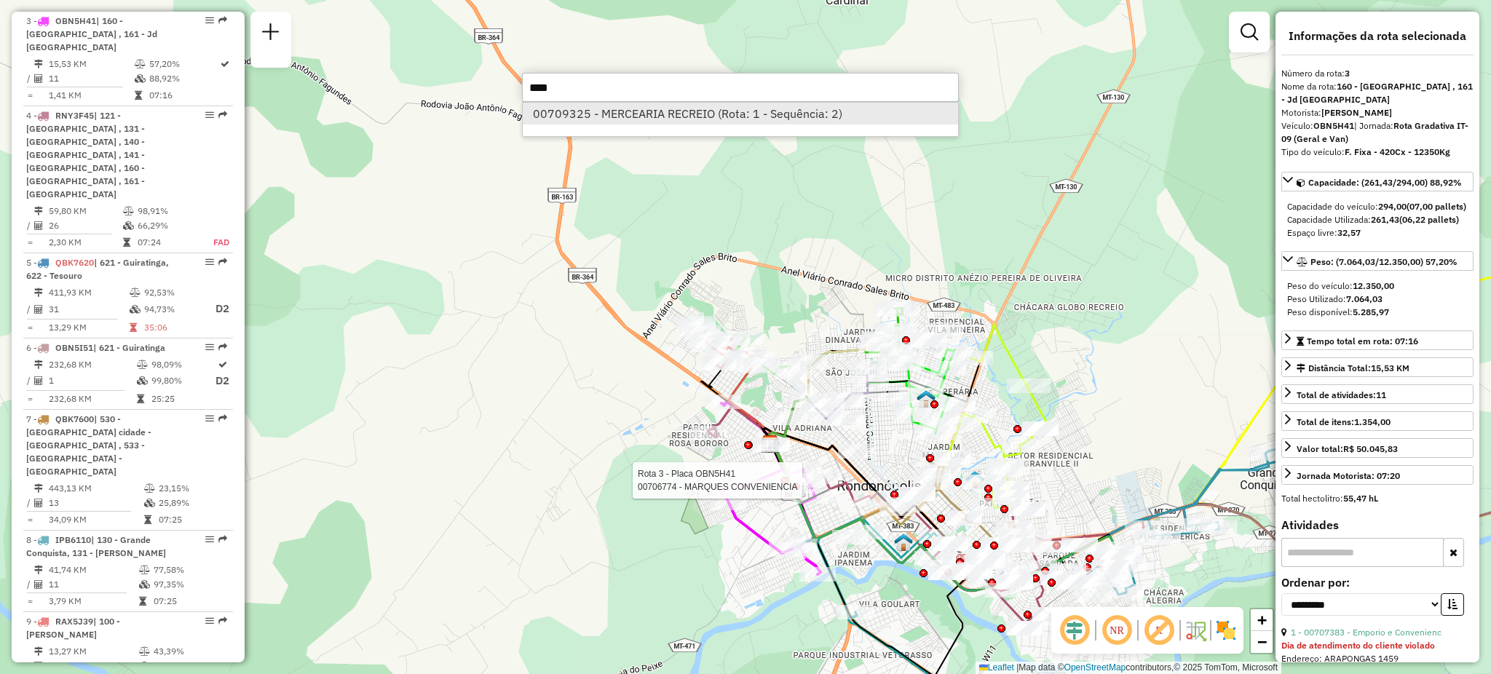
type input "****"
click at [694, 106] on li "00709325 - MERCEARIA RECREIO (Rota: 1 - Sequência: 2)" at bounding box center [740, 114] width 435 height 22
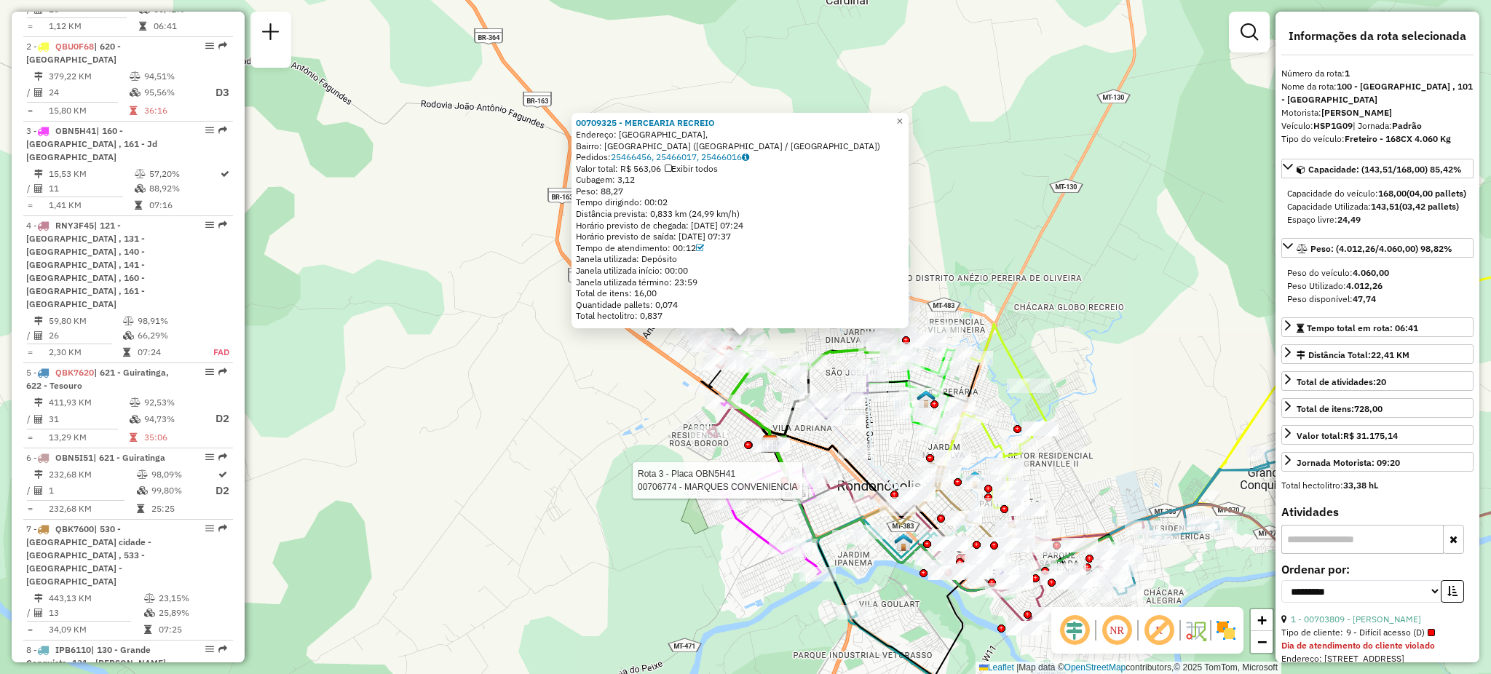
scroll to position [569, 0]
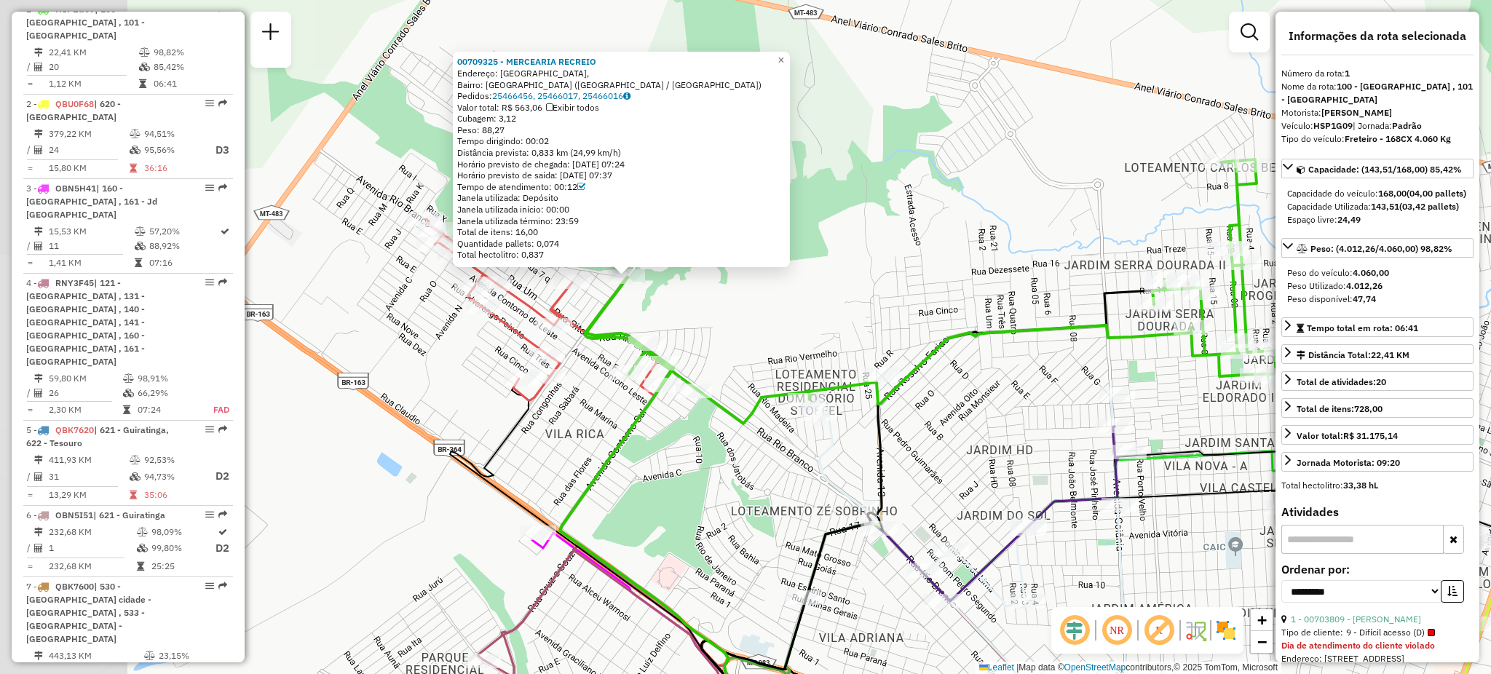
drag, startPoint x: 572, startPoint y: 311, endPoint x: 775, endPoint y: 337, distance: 204.7
click at [790, 334] on div "Rota 3 - Placa OBN5H41 00706774 - MARQUES CONVENIENCIA 00709325 - MERCEARIA REC…" at bounding box center [745, 337] width 1491 height 674
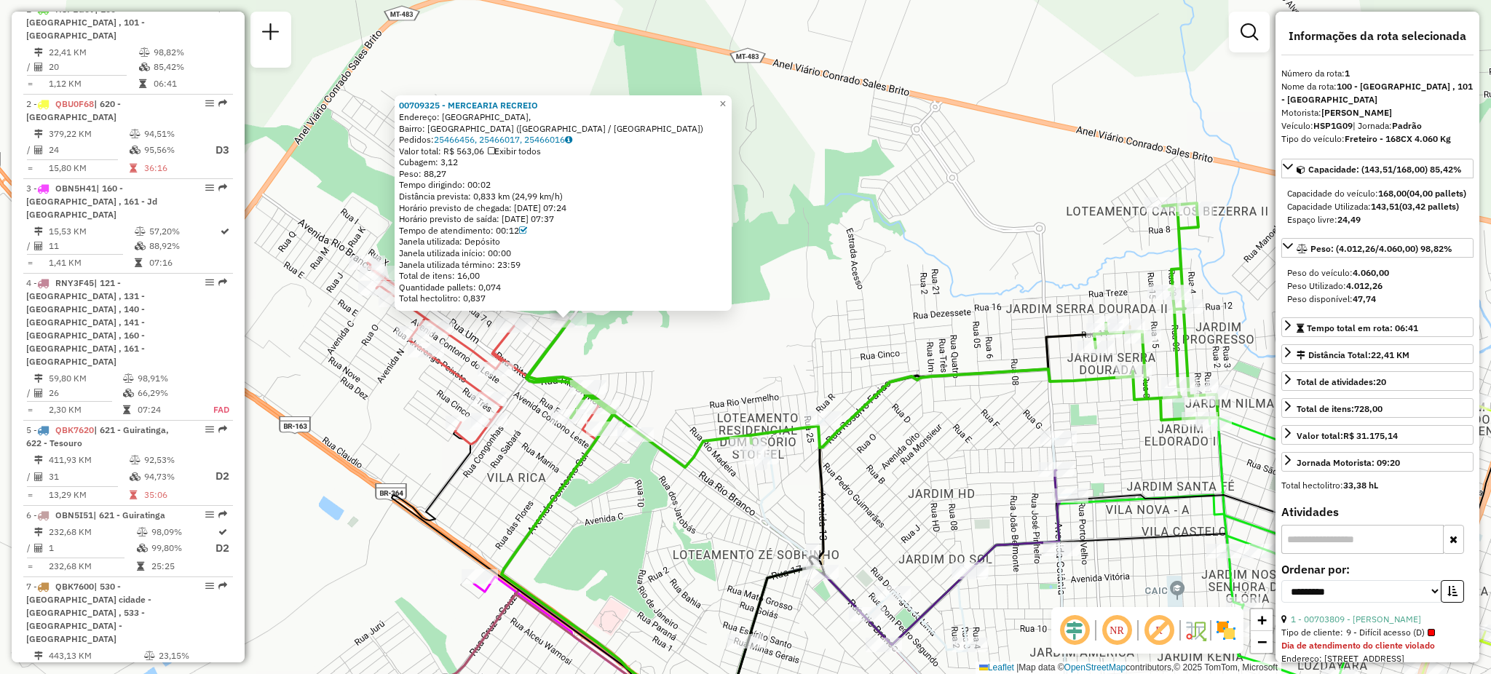
drag, startPoint x: 720, startPoint y: 314, endPoint x: 643, endPoint y: 356, distance: 87.9
click at [643, 356] on div "Rota 3 - Placa OBN5H41 00706774 - MARQUES CONVENIENCIA 00709325 - MERCEARIA REC…" at bounding box center [745, 337] width 1491 height 674
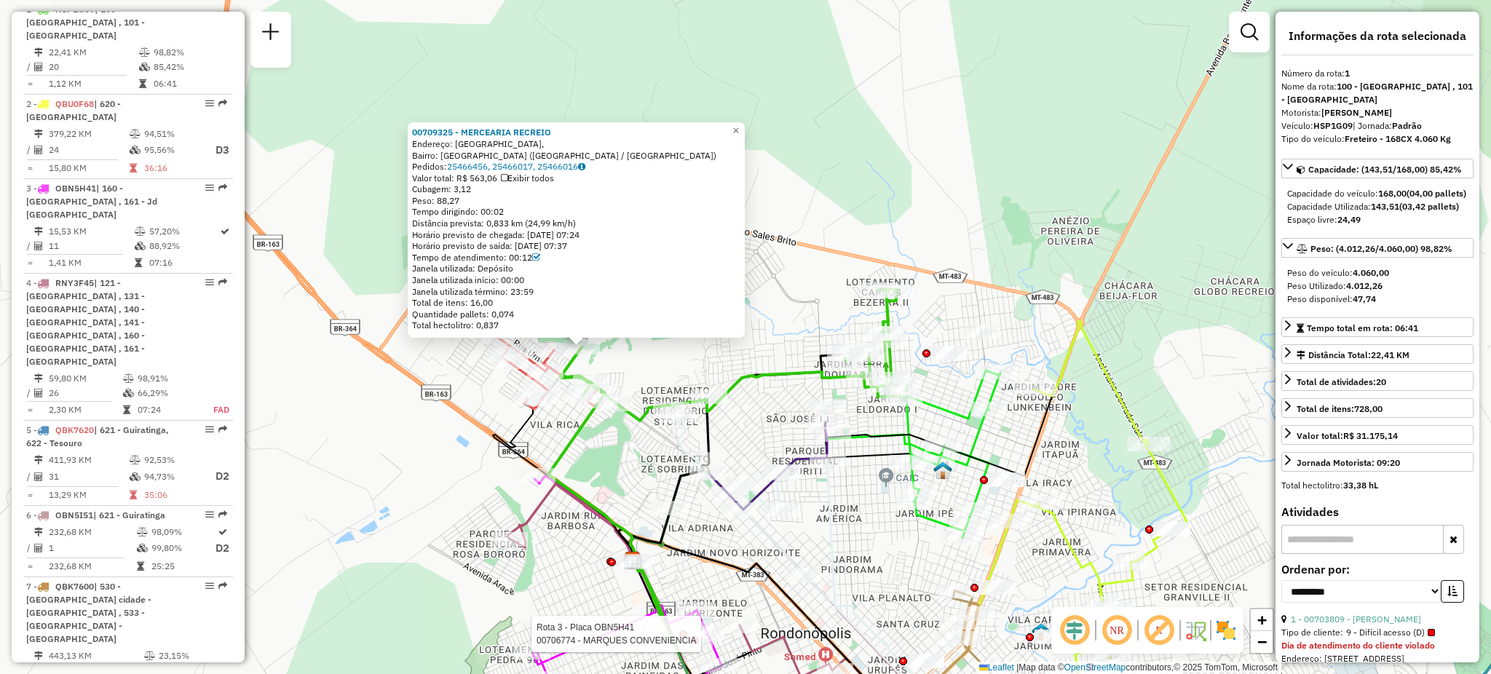
drag, startPoint x: 741, startPoint y: 368, endPoint x: 700, endPoint y: 370, distance: 40.8
click at [700, 370] on div "Rota 3 - Placa OBN5H41 00706774 - MARQUES CONVENIENCIA 00709325 - MERCEARIA REC…" at bounding box center [745, 337] width 1491 height 674
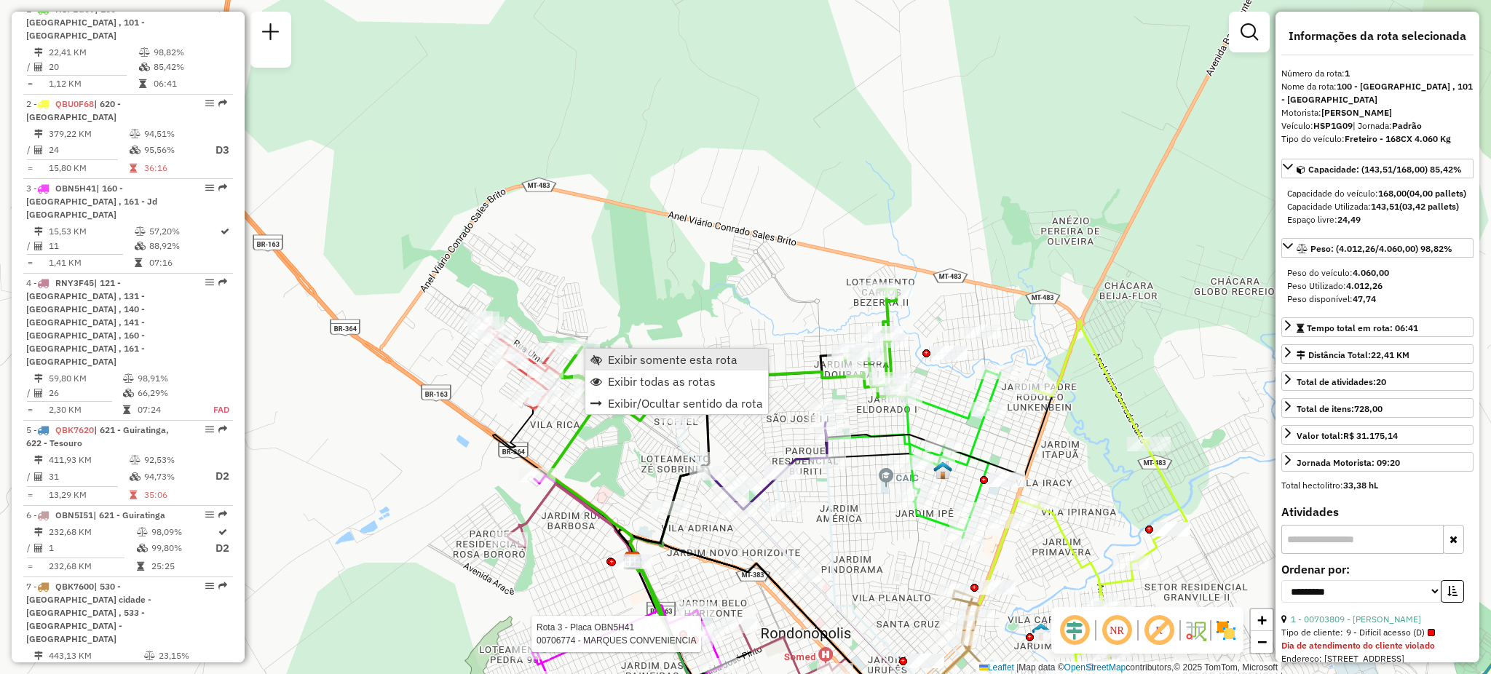
click at [622, 362] on span "Exibir somente esta rota" at bounding box center [673, 360] width 130 height 12
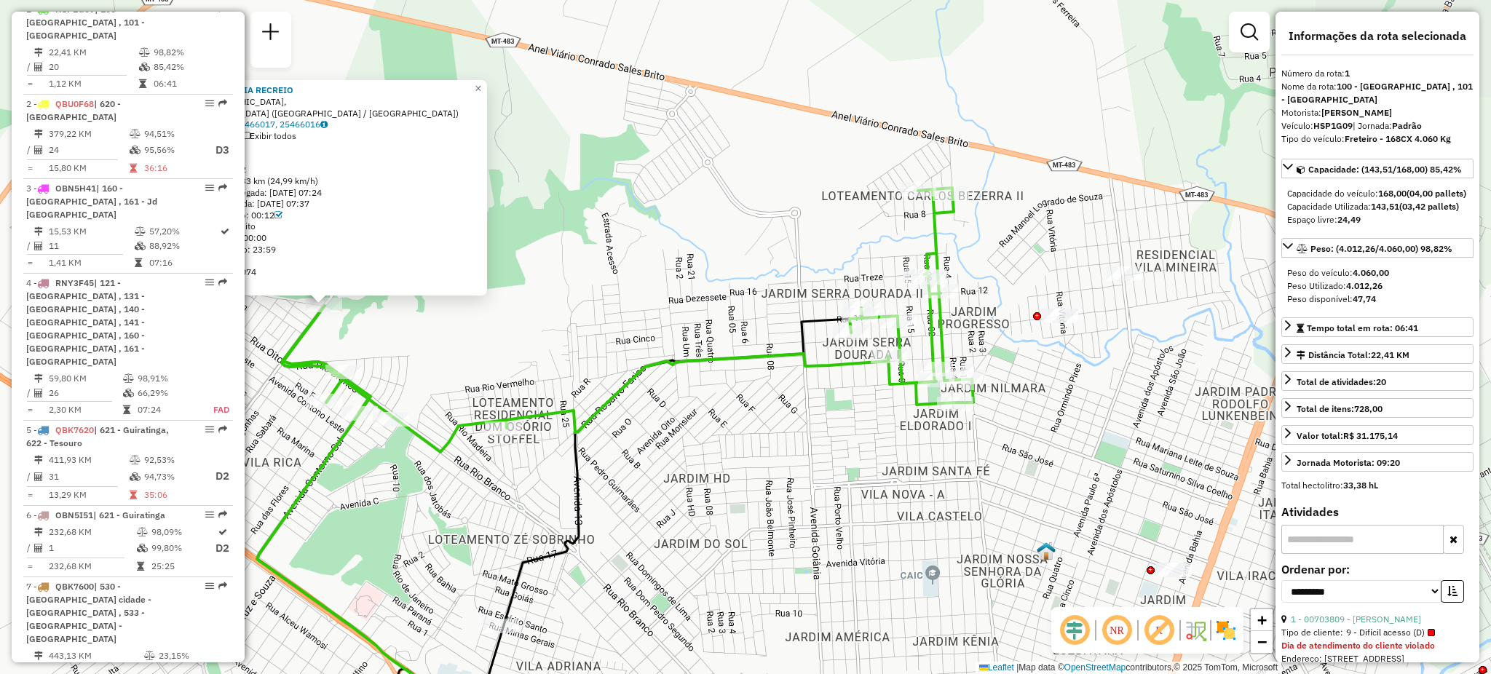
drag, startPoint x: 993, startPoint y: 239, endPoint x: 620, endPoint y: 189, distance: 376.7
click at [620, 189] on div "00709325 - MERCEARIA RECREIO Endereço: [GEOGRAPHIC_DATA], [GEOGRAPHIC_DATA]: [G…" at bounding box center [745, 337] width 1491 height 674
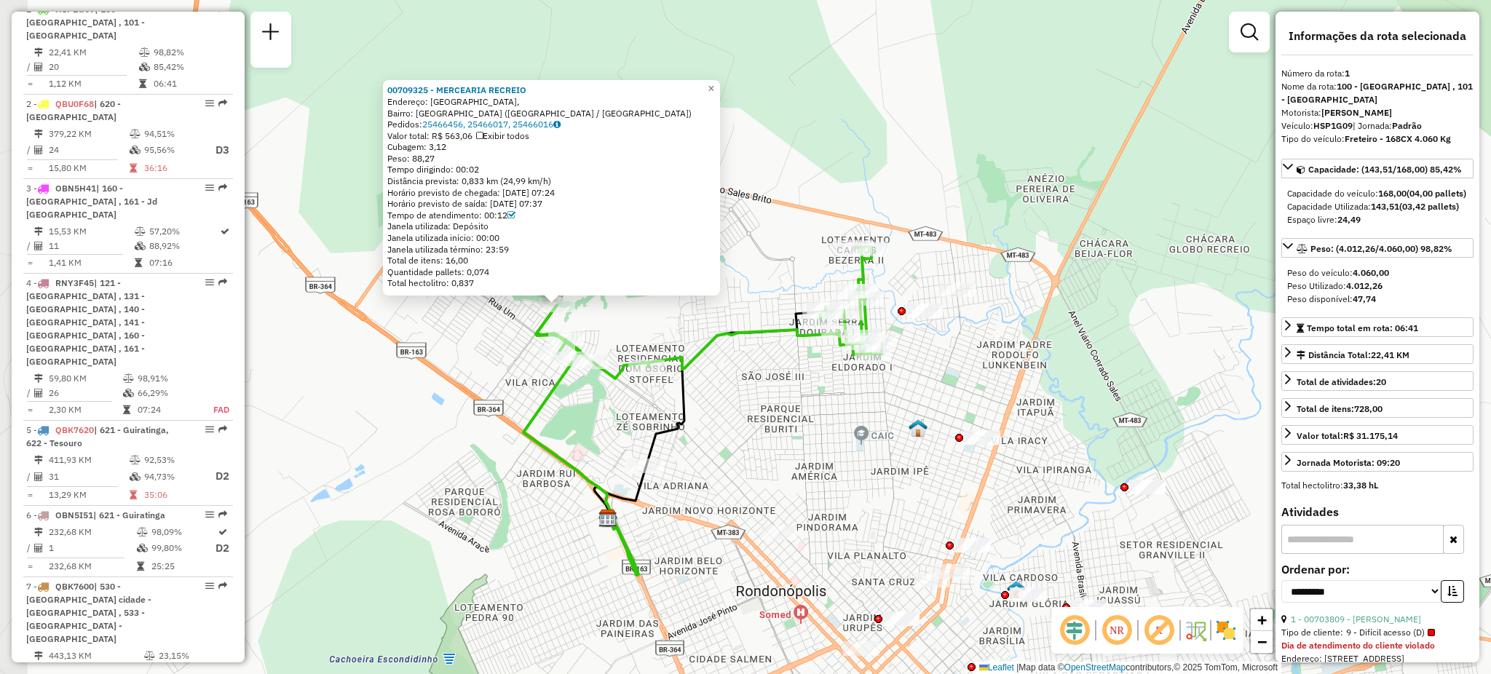
drag, startPoint x: 679, startPoint y: 266, endPoint x: 765, endPoint y: 316, distance: 99.1
click at [765, 316] on div "00709325 - MERCEARIA RECREIO Endereço: [GEOGRAPHIC_DATA], [GEOGRAPHIC_DATA]: [G…" at bounding box center [745, 337] width 1491 height 674
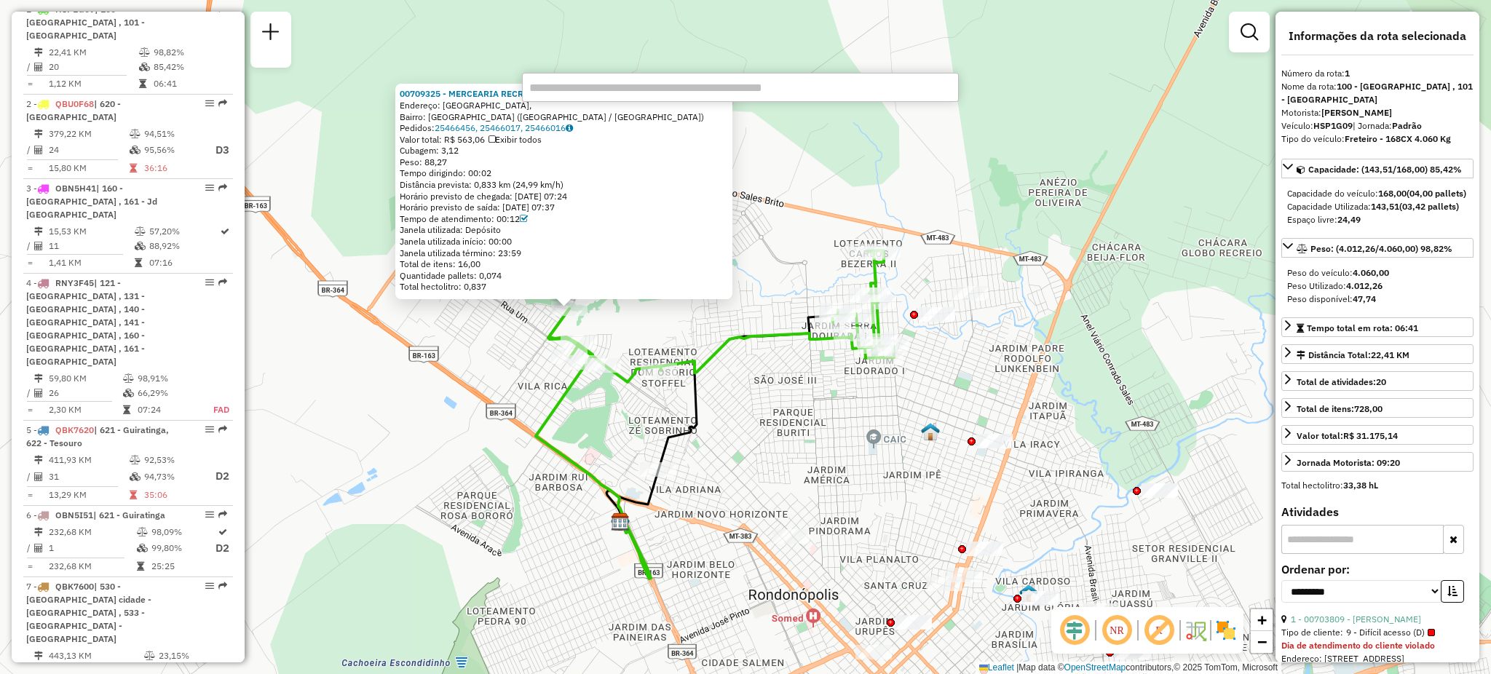
click at [976, 21] on div "00709325 - MERCEARIA RECREIO Endereço: [GEOGRAPHIC_DATA], [GEOGRAPHIC_DATA]: [G…" at bounding box center [745, 337] width 1491 height 674
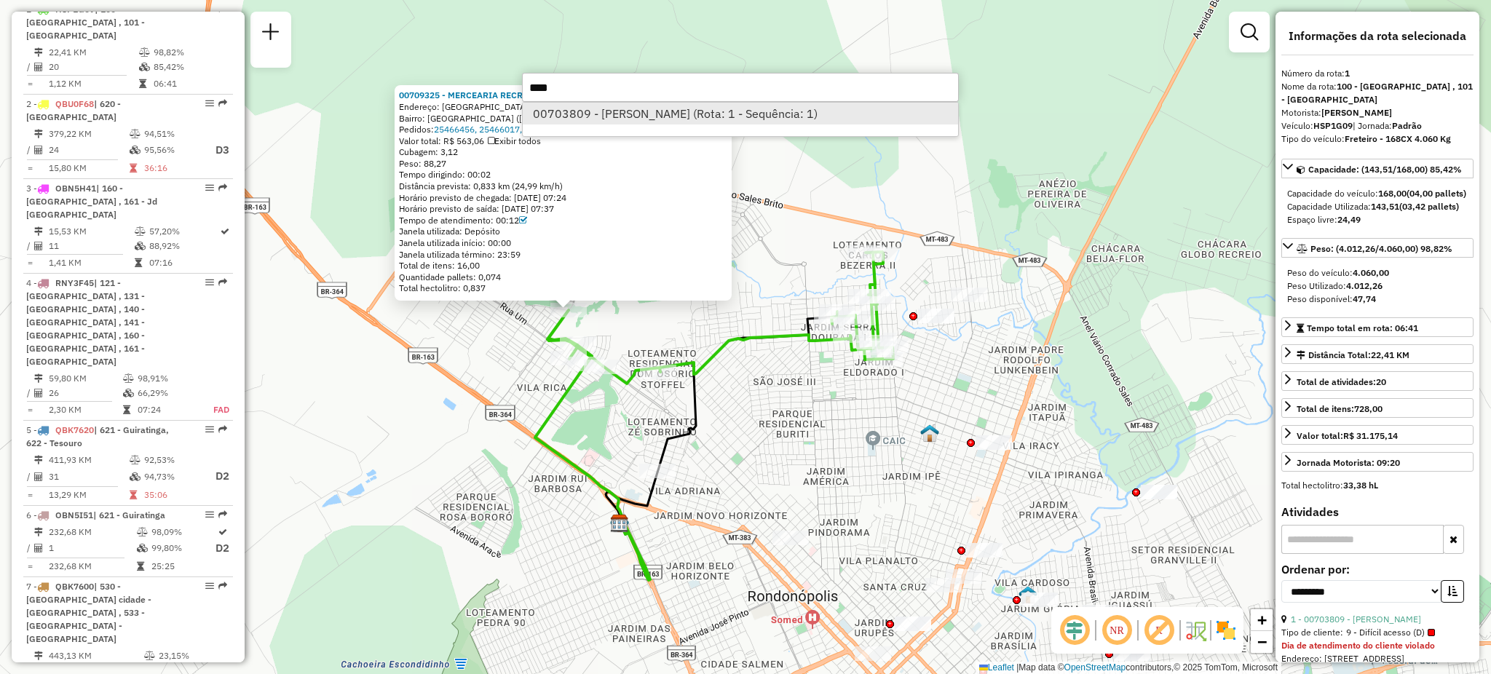
type input "****"
click at [677, 122] on li "00703809 - [PERSON_NAME] (Rota: 1 - Sequência: 1)" at bounding box center [740, 114] width 435 height 22
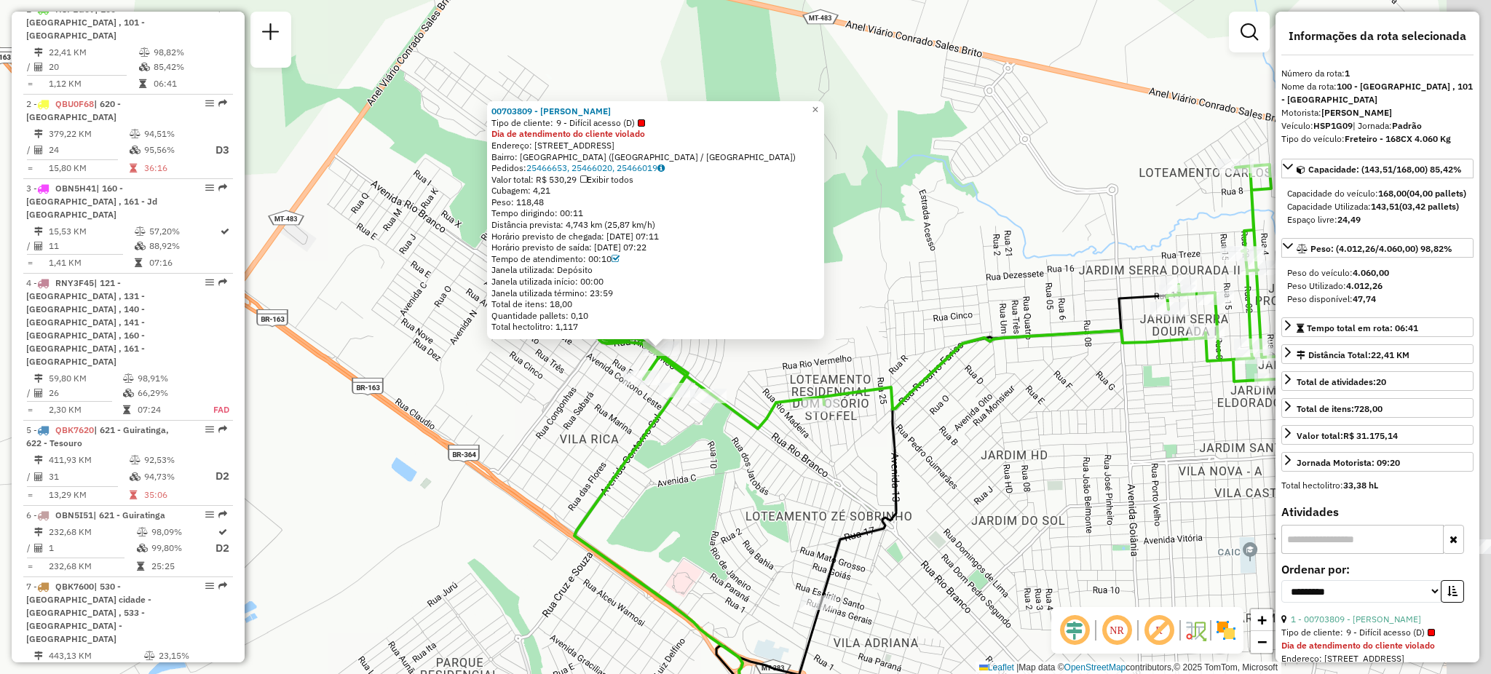
drag, startPoint x: 1044, startPoint y: 325, endPoint x: 921, endPoint y: 334, distance: 124.0
click at [922, 334] on icon at bounding box center [944, 296] width 691 height 264
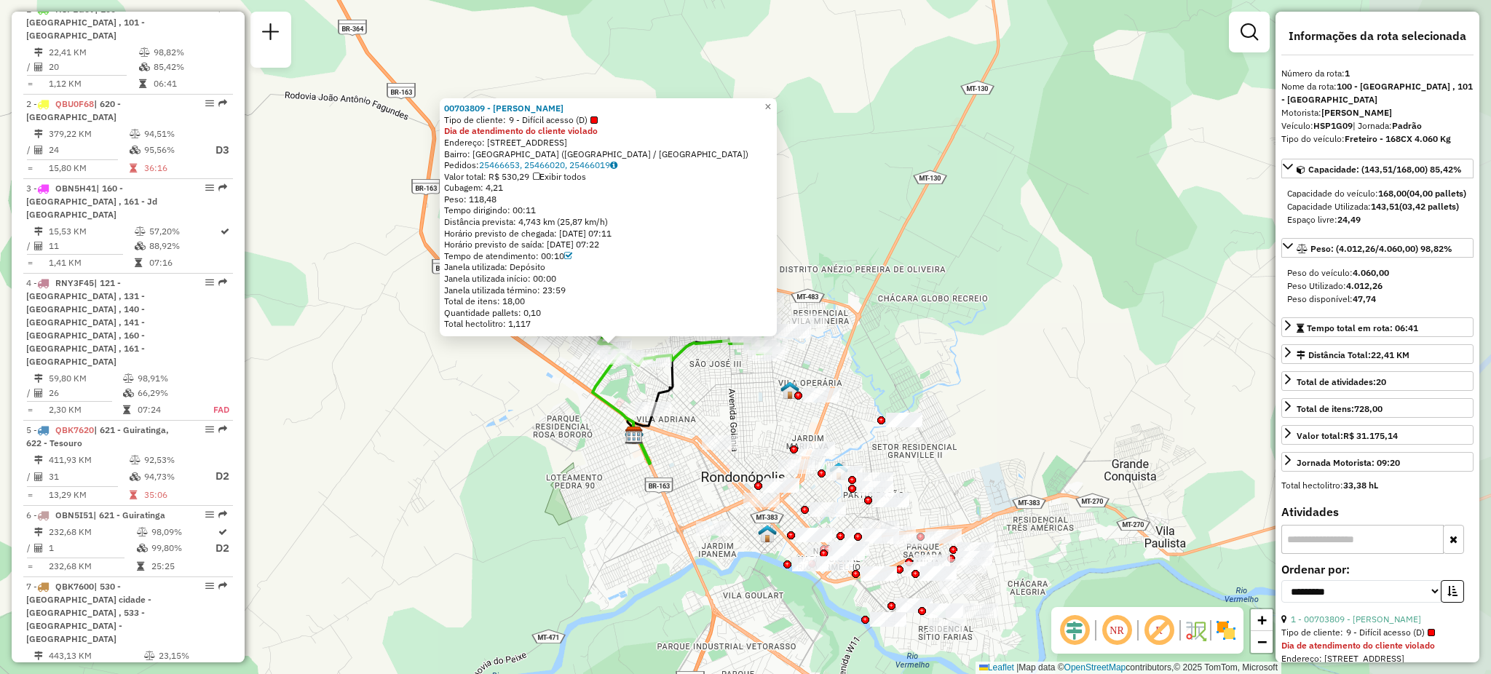
drag, startPoint x: 935, startPoint y: 392, endPoint x: 737, endPoint y: 400, distance: 198.1
click at [737, 400] on div "00703809 - [PERSON_NAME] SAN Tipo de cliente: 9 - Difícil acesso (D) Dia de ate…" at bounding box center [745, 337] width 1491 height 674
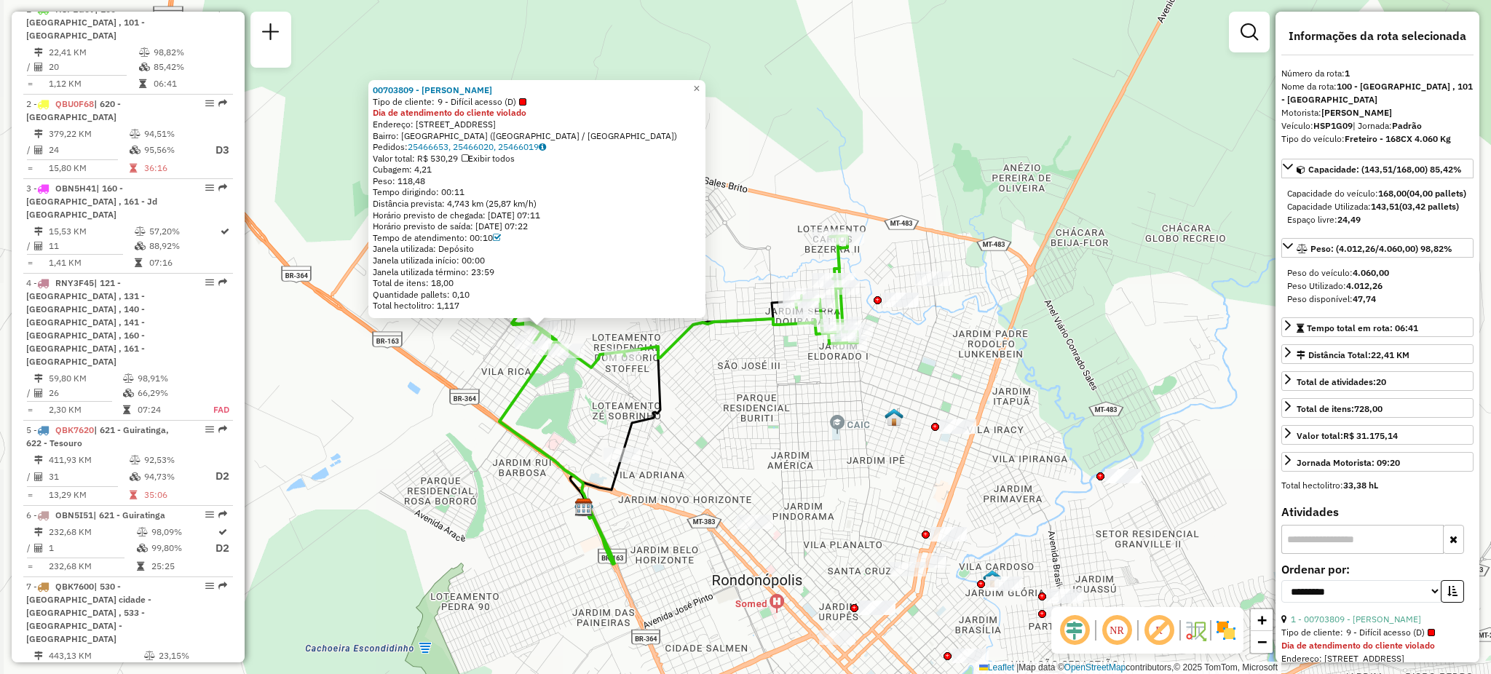
drag, startPoint x: 739, startPoint y: 369, endPoint x: 806, endPoint y: 394, distance: 71.4
click at [806, 394] on div "00703809 - [PERSON_NAME] SAN Tipo de cliente: 9 - Difícil acesso (D) Dia de ate…" at bounding box center [745, 337] width 1491 height 674
